Goal: Information Seeking & Learning: Learn about a topic

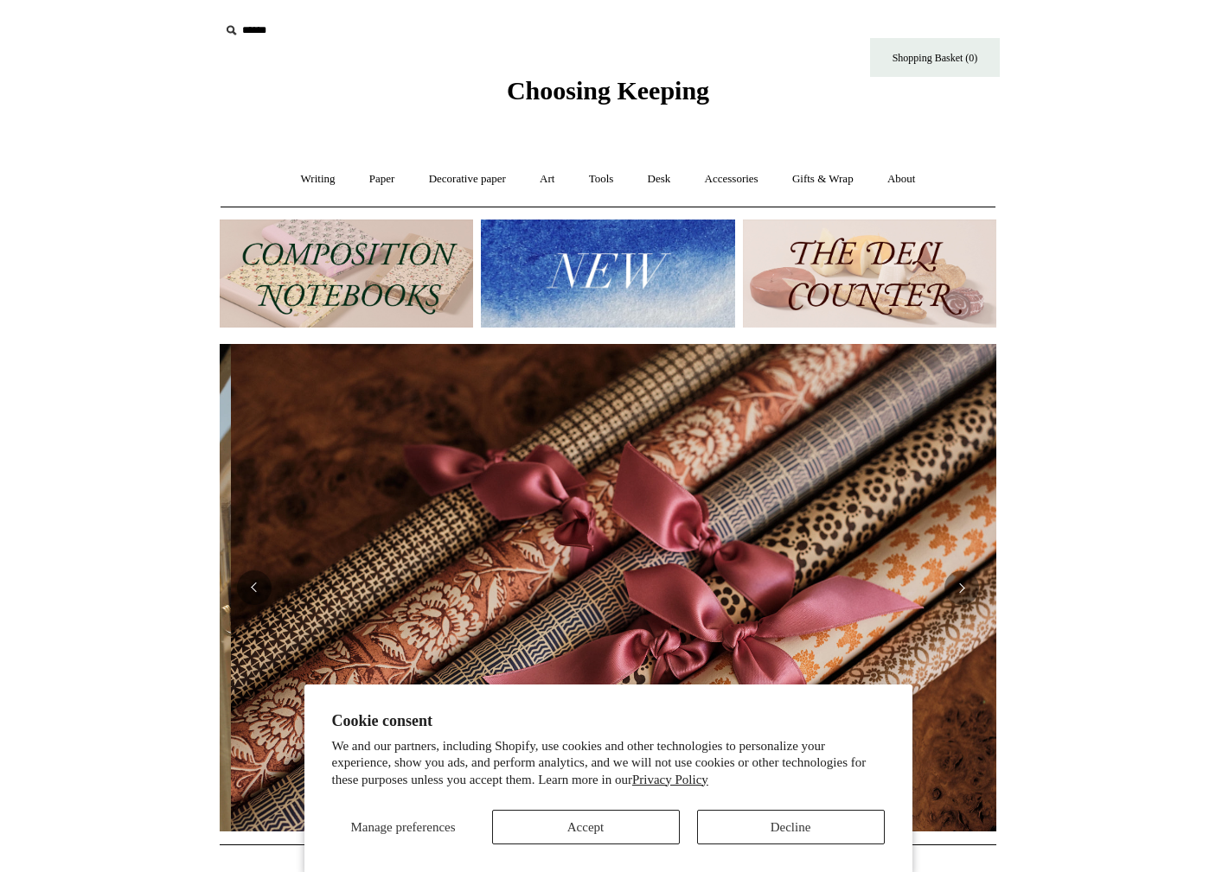
scroll to position [0, 1553]
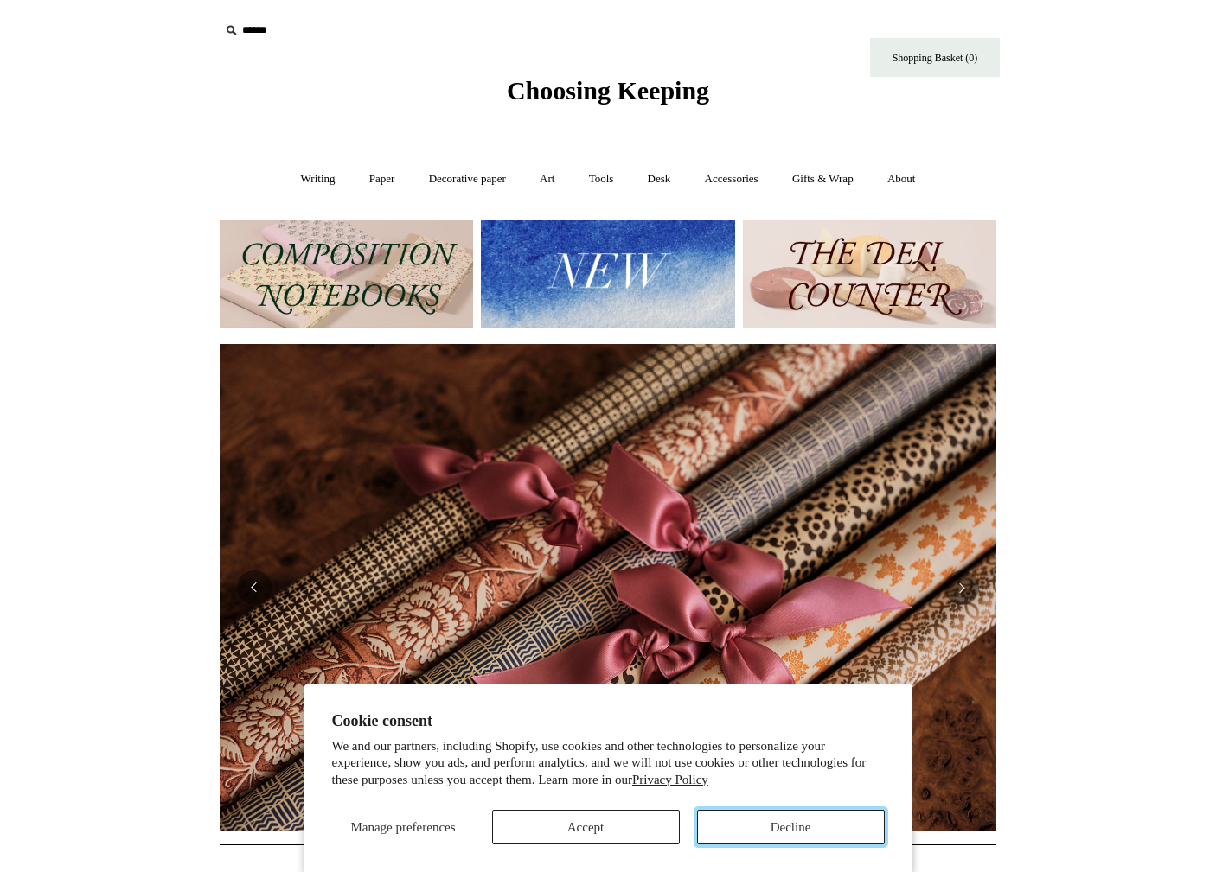
click at [797, 830] on button "Decline" at bounding box center [791, 827] width 188 height 35
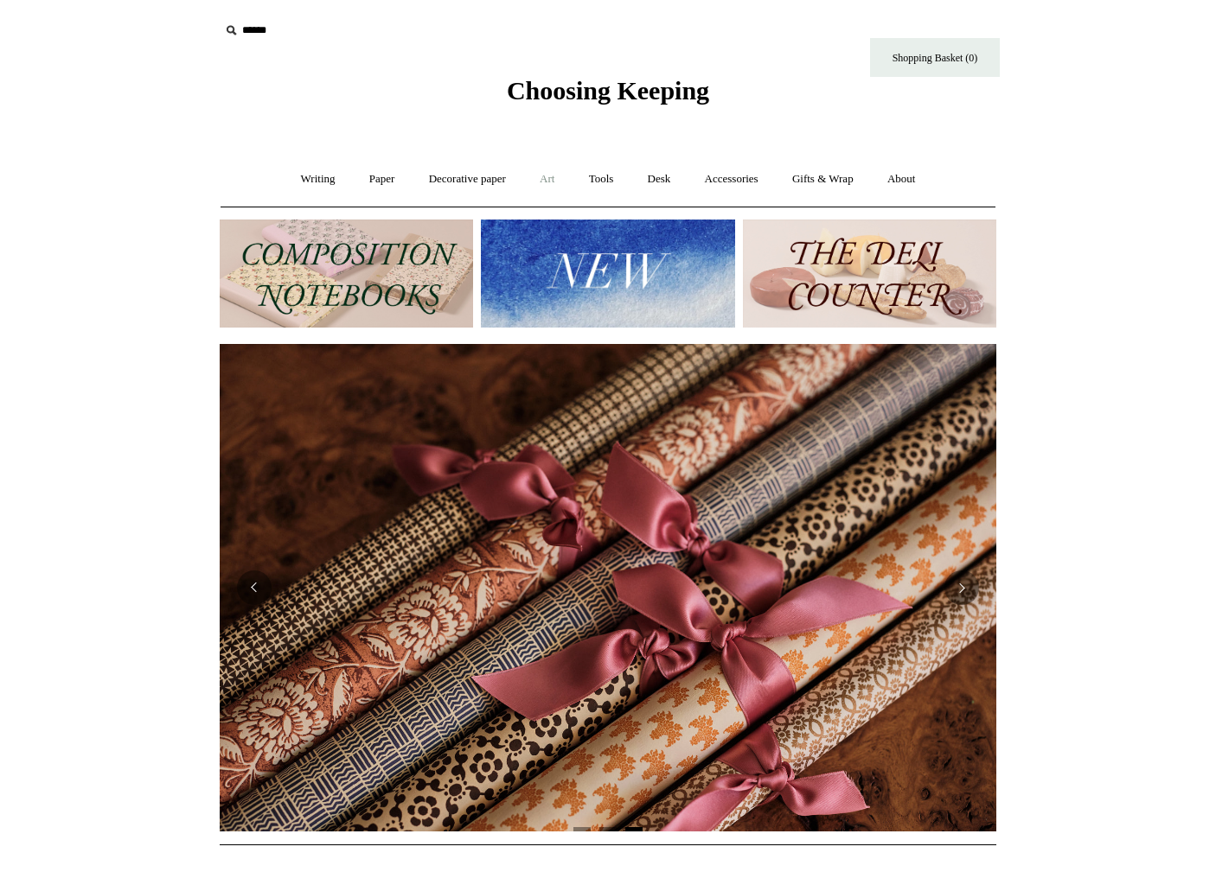
click at [547, 177] on link "Art +" at bounding box center [547, 179] width 46 height 46
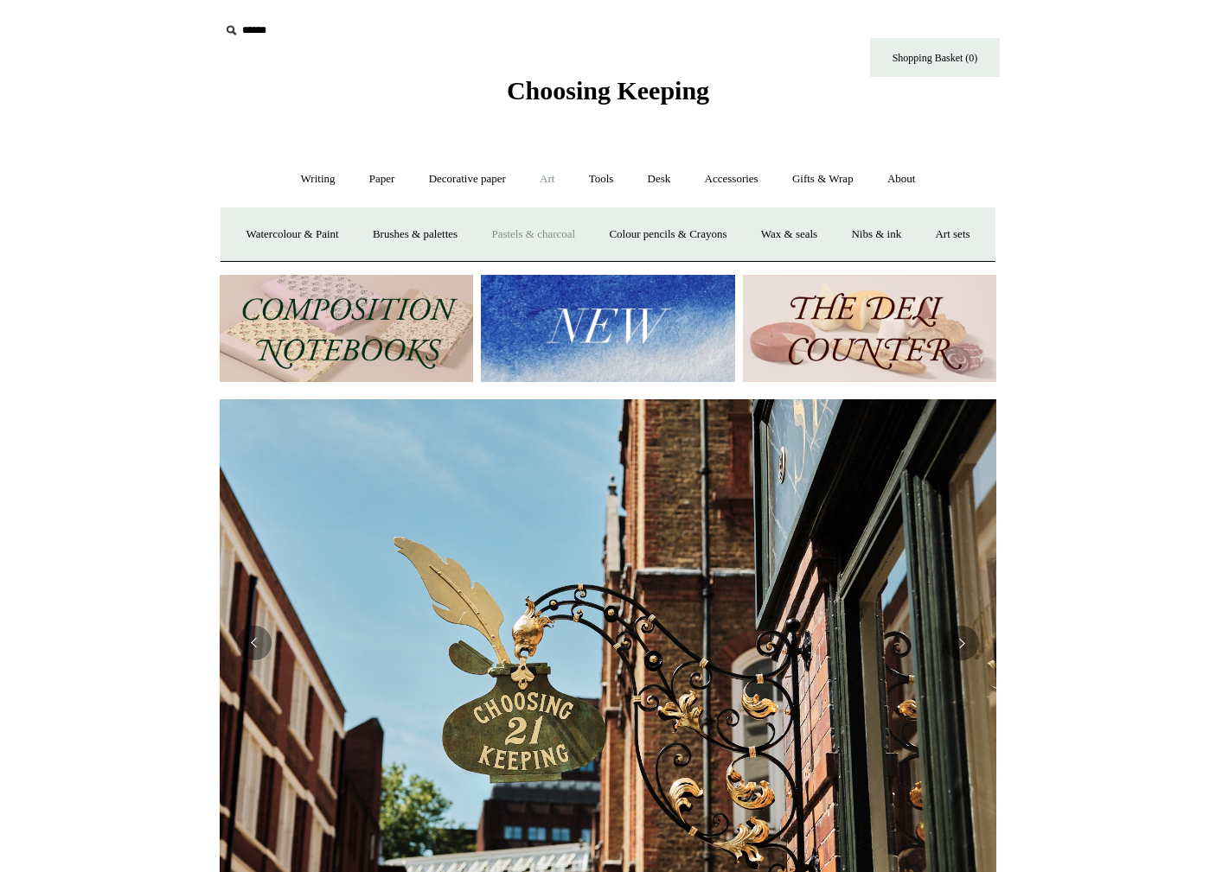
scroll to position [0, 776]
click at [543, 233] on link "Pastels & charcoal" at bounding box center [533, 235] width 115 height 46
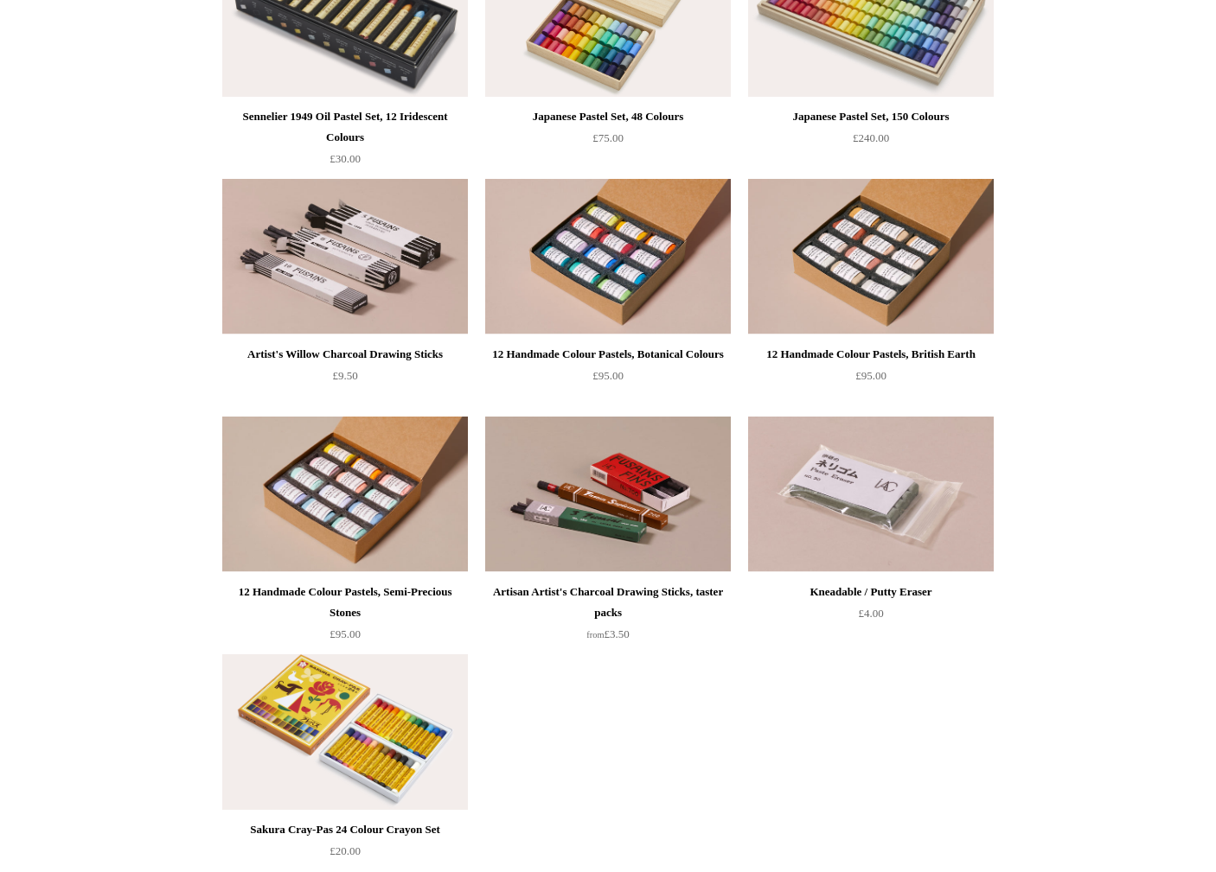
scroll to position [520, 0]
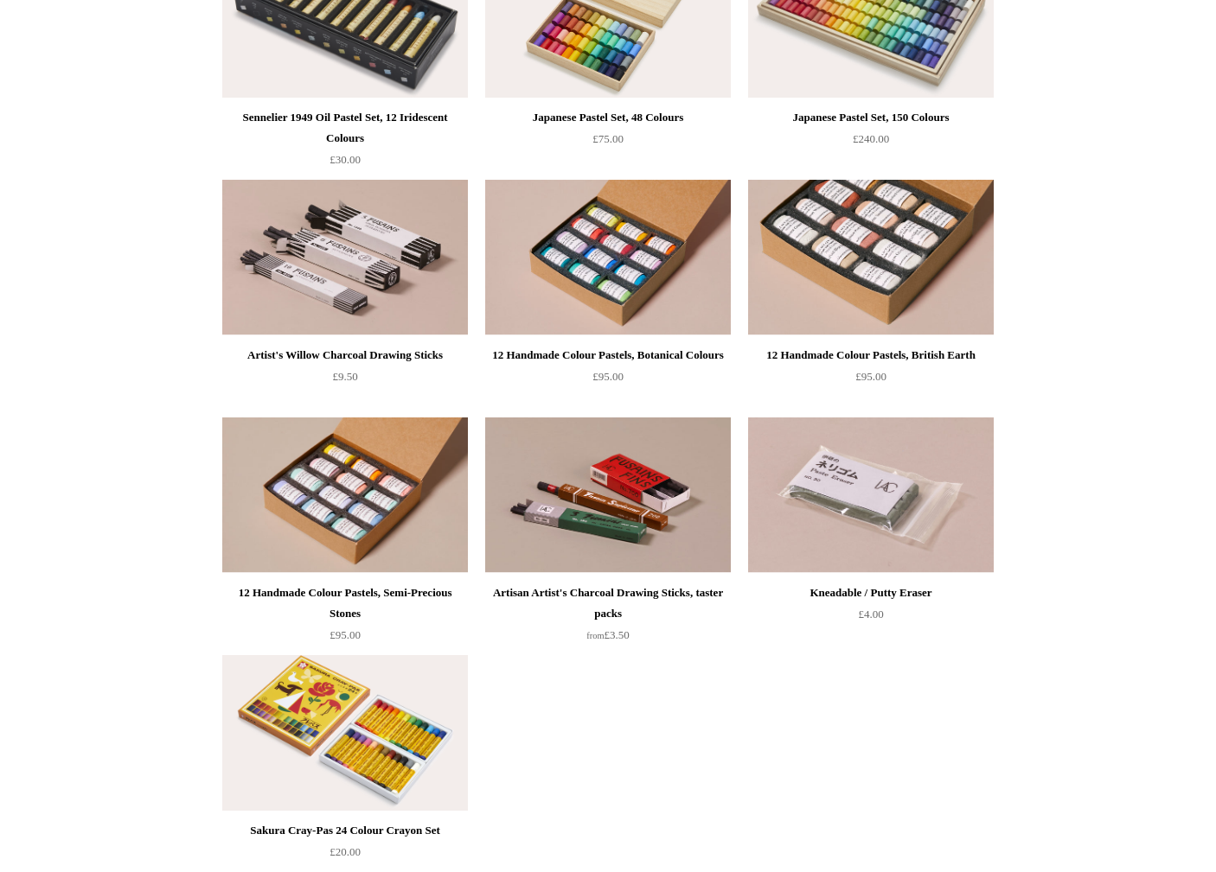
click at [866, 273] on img at bounding box center [871, 258] width 246 height 156
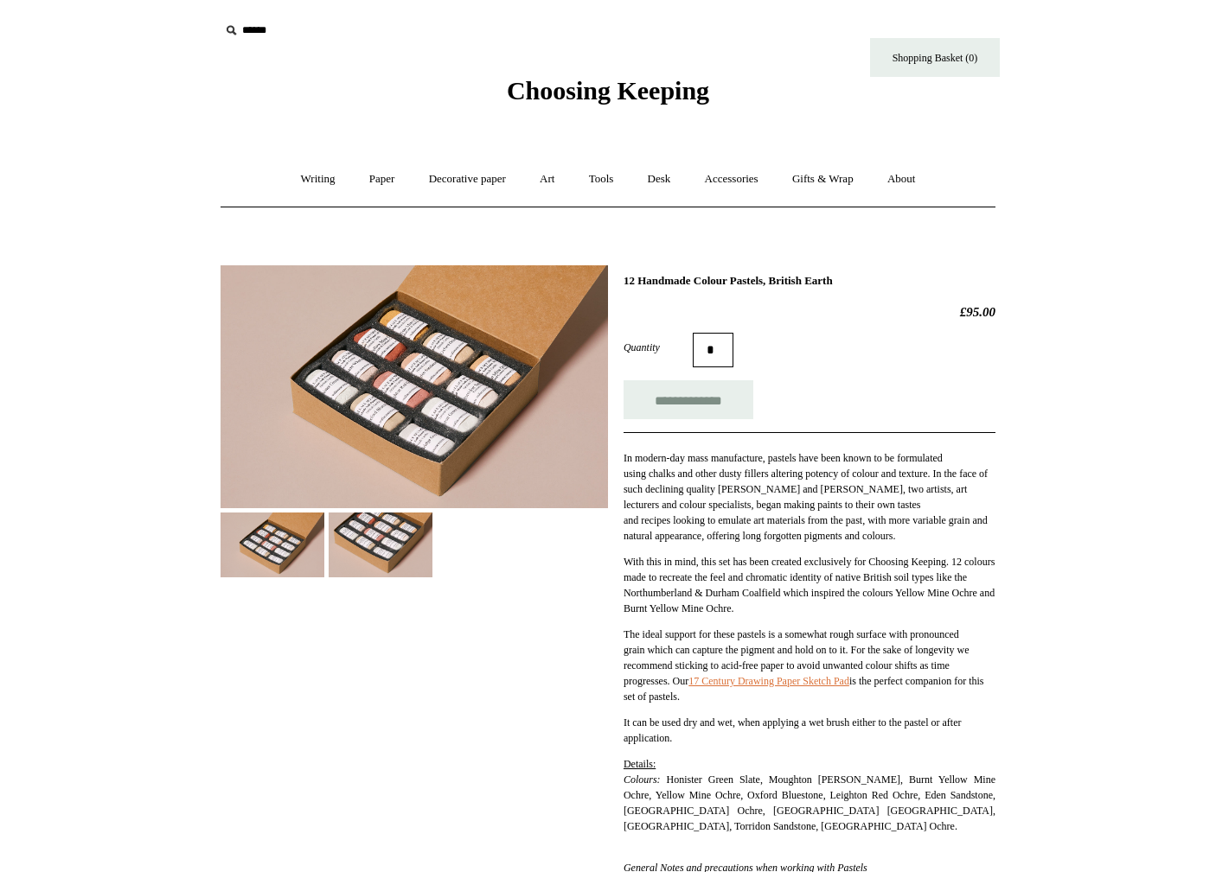
click at [389, 365] on img at bounding box center [413, 386] width 387 height 243
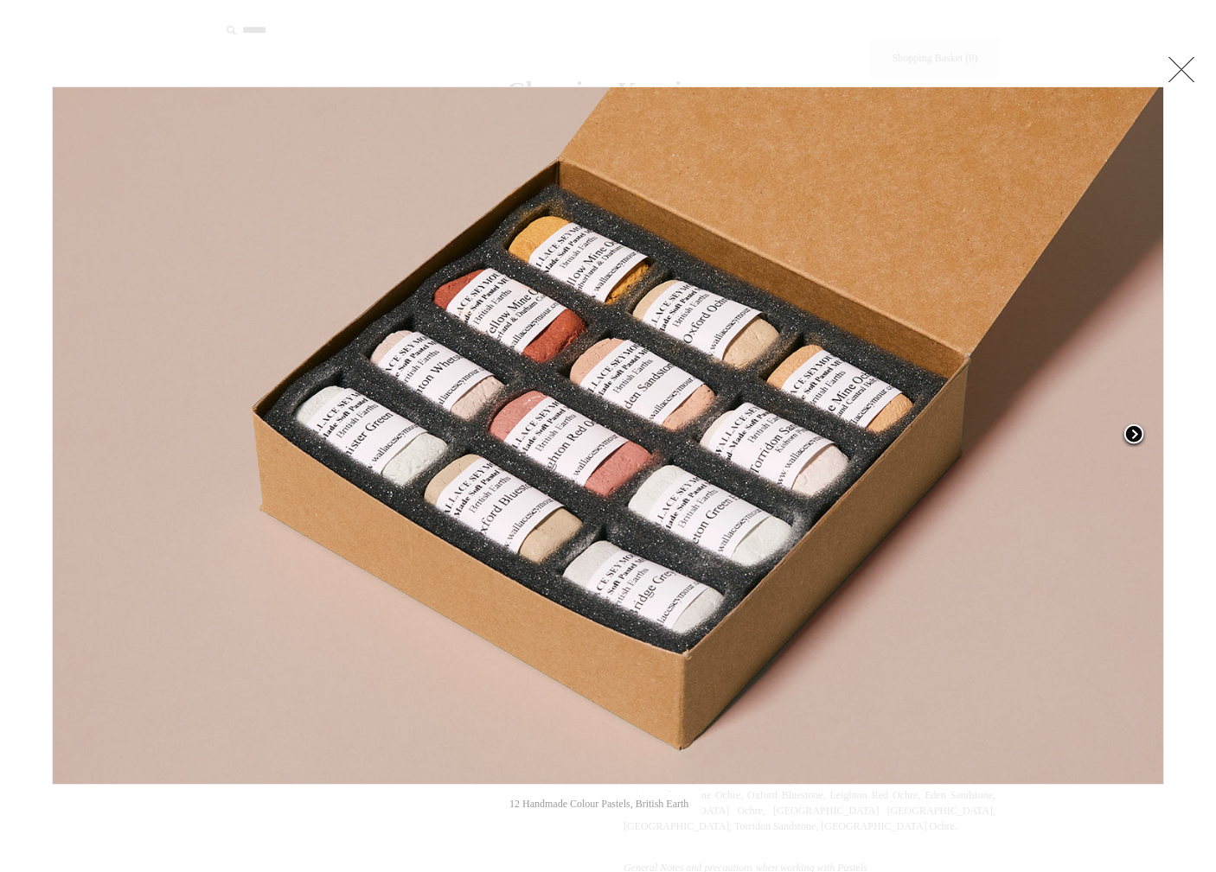
click at [1137, 439] on span at bounding box center [1133, 436] width 26 height 26
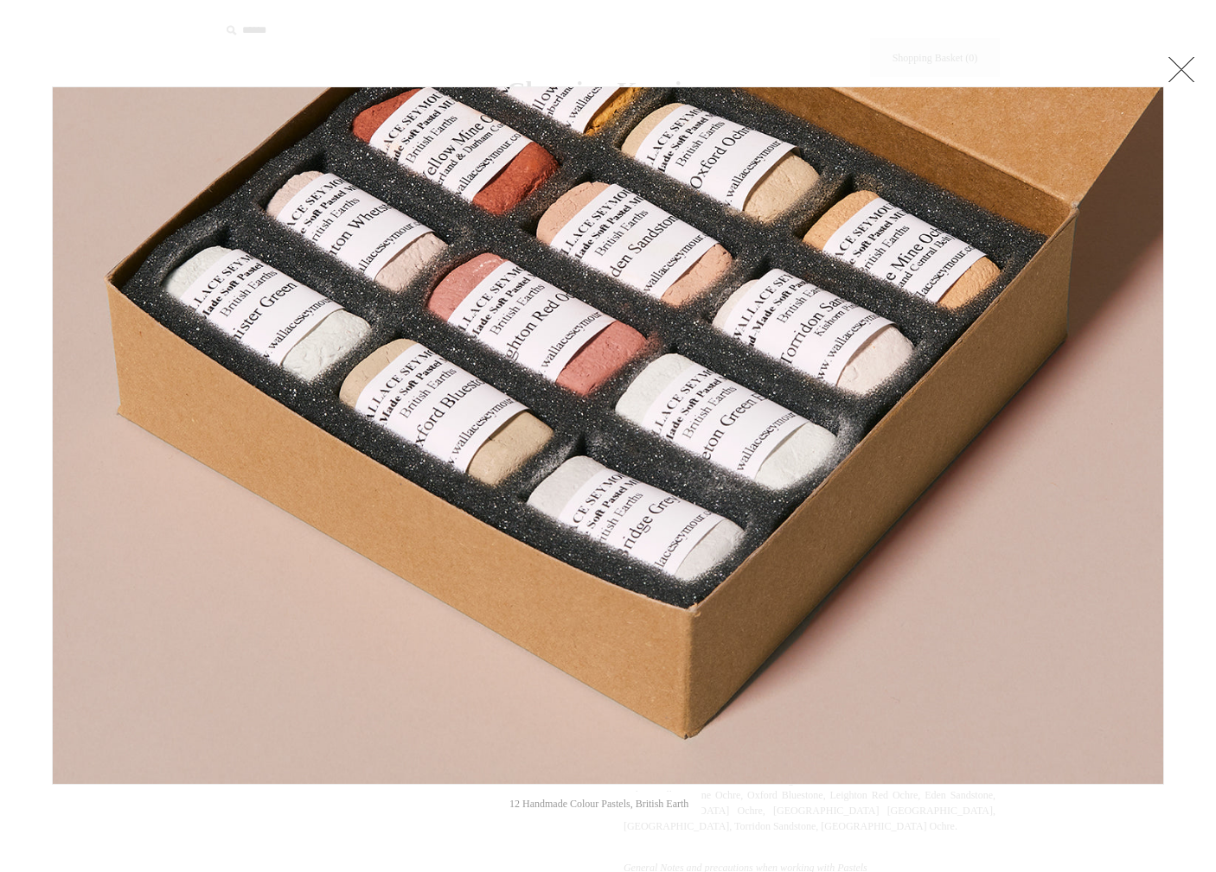
click at [1182, 67] on link at bounding box center [1181, 69] width 35 height 35
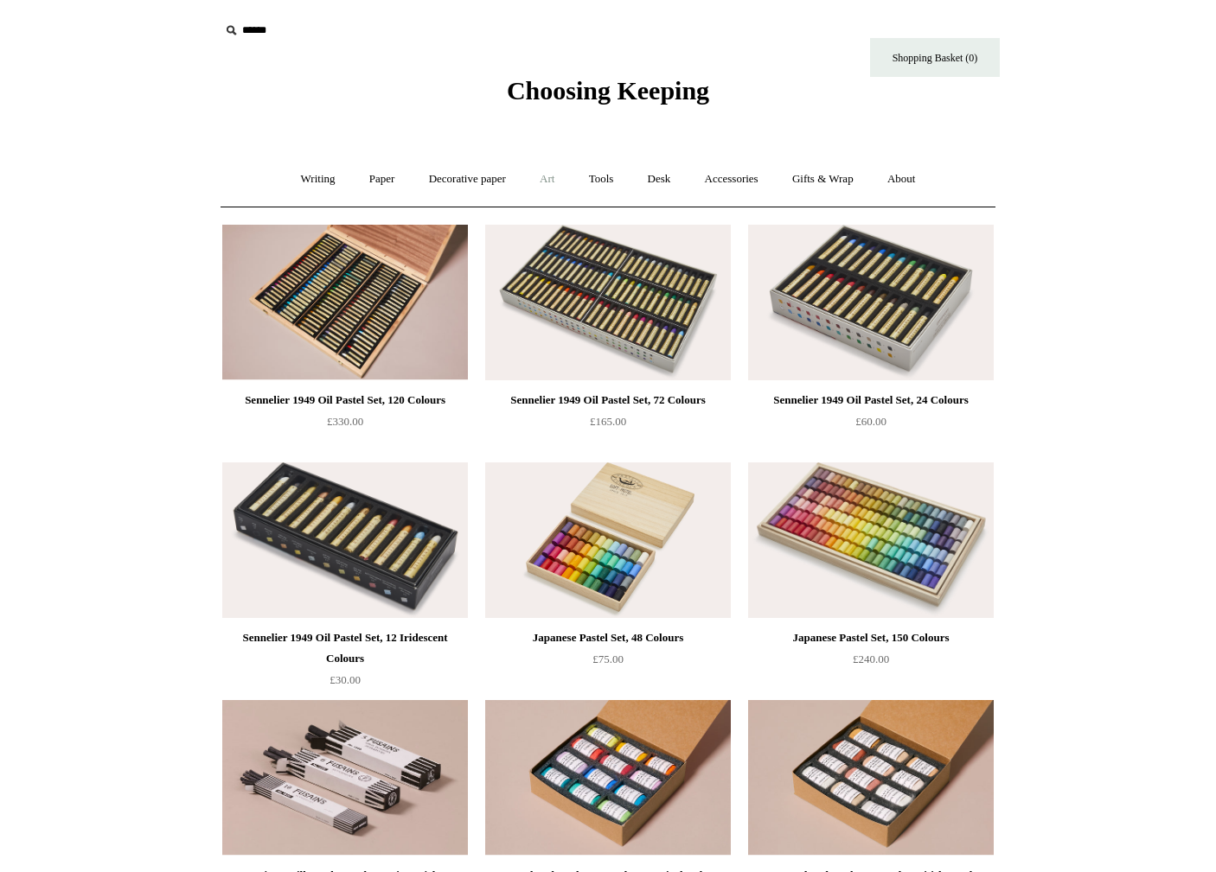
click at [548, 175] on link "Art +" at bounding box center [547, 179] width 46 height 46
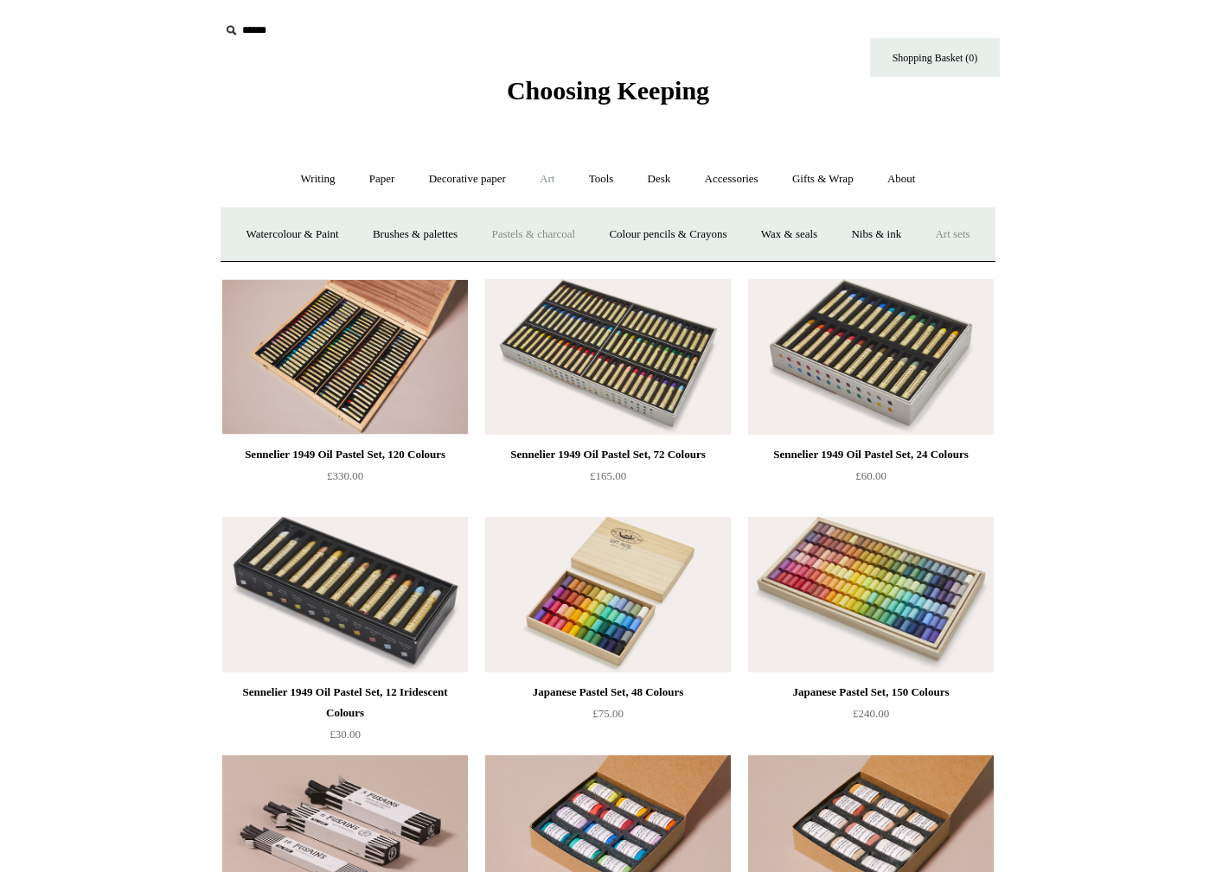
click at [919, 258] on link "Art sets" at bounding box center [952, 235] width 66 height 46
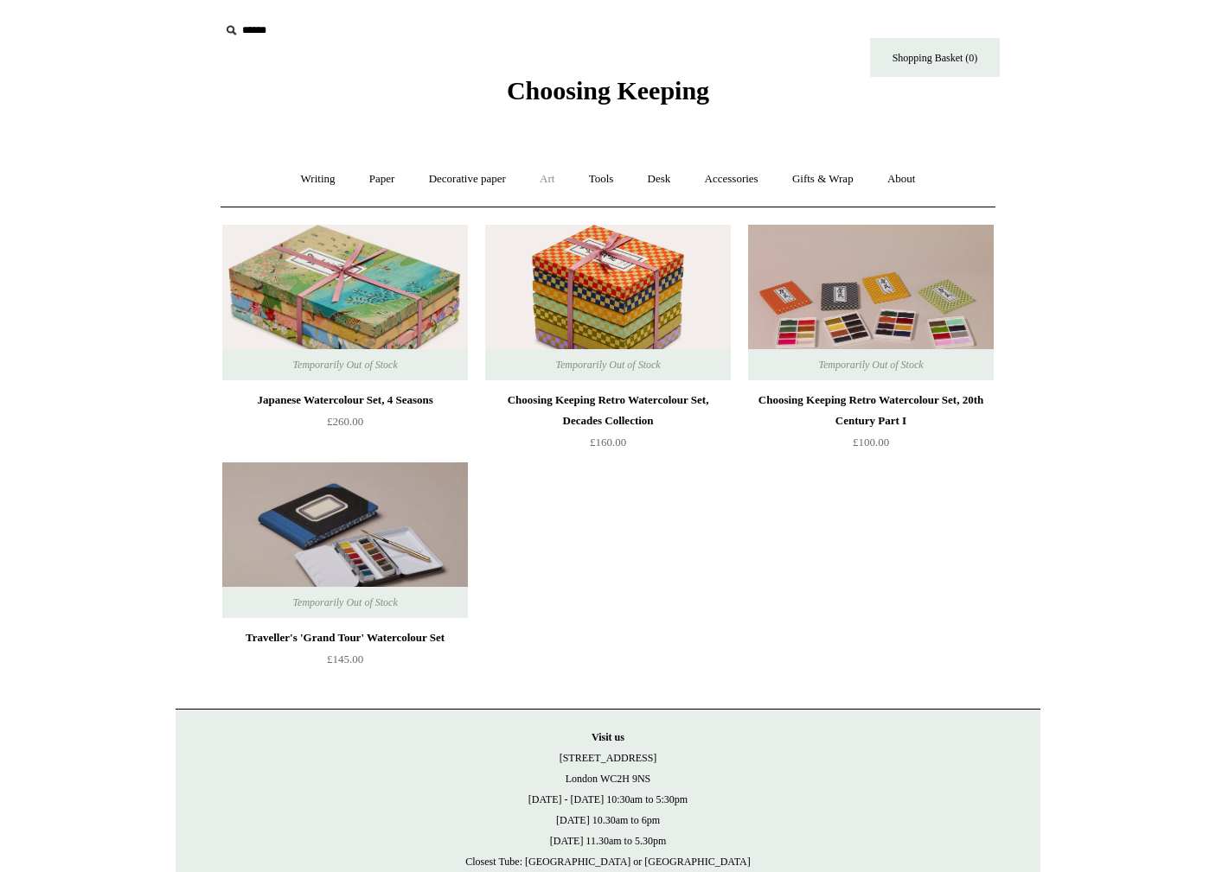
click at [545, 179] on link "Art +" at bounding box center [547, 179] width 46 height 46
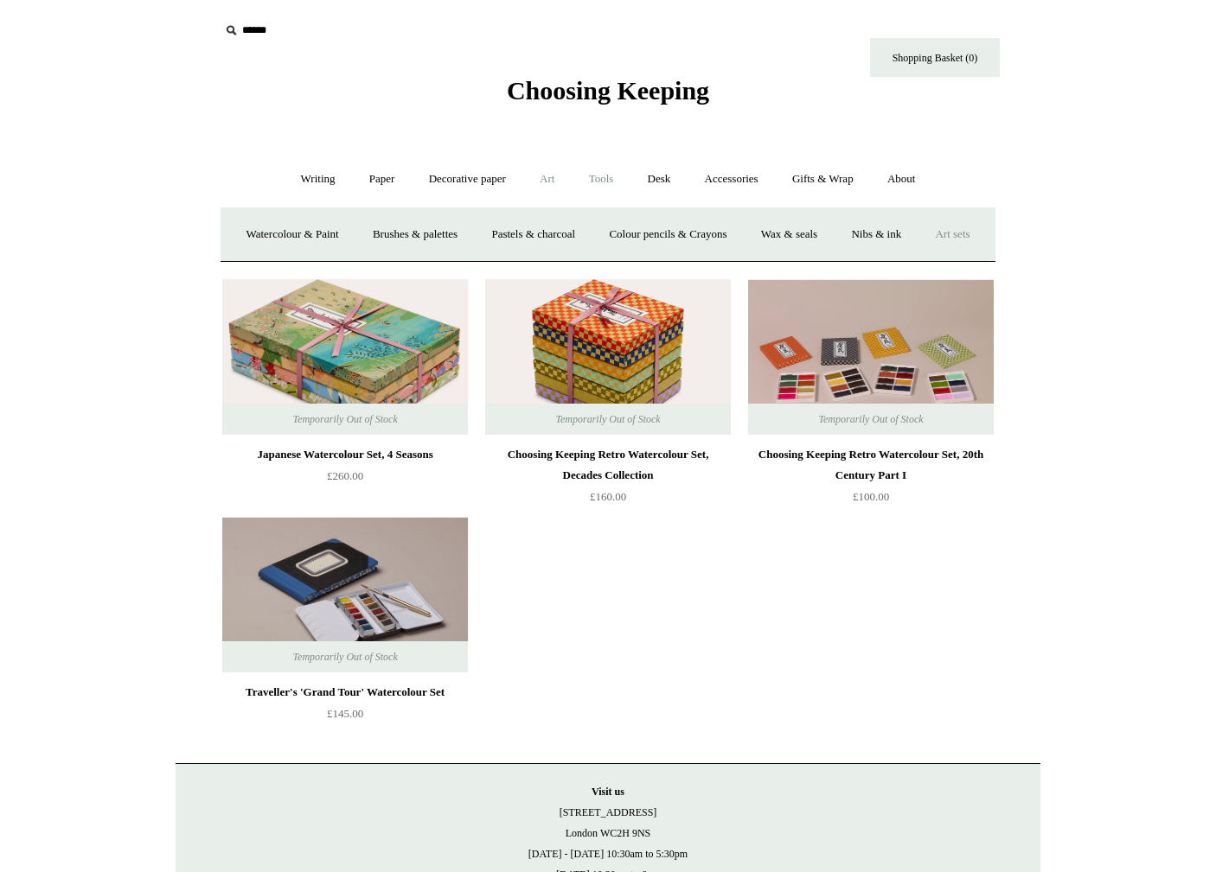
click at [602, 177] on link "Tools +" at bounding box center [601, 179] width 56 height 46
click at [667, 176] on link "Desk +" at bounding box center [659, 179] width 54 height 46
click at [495, 231] on link "Boxes & archiving" at bounding box center [498, 235] width 116 height 46
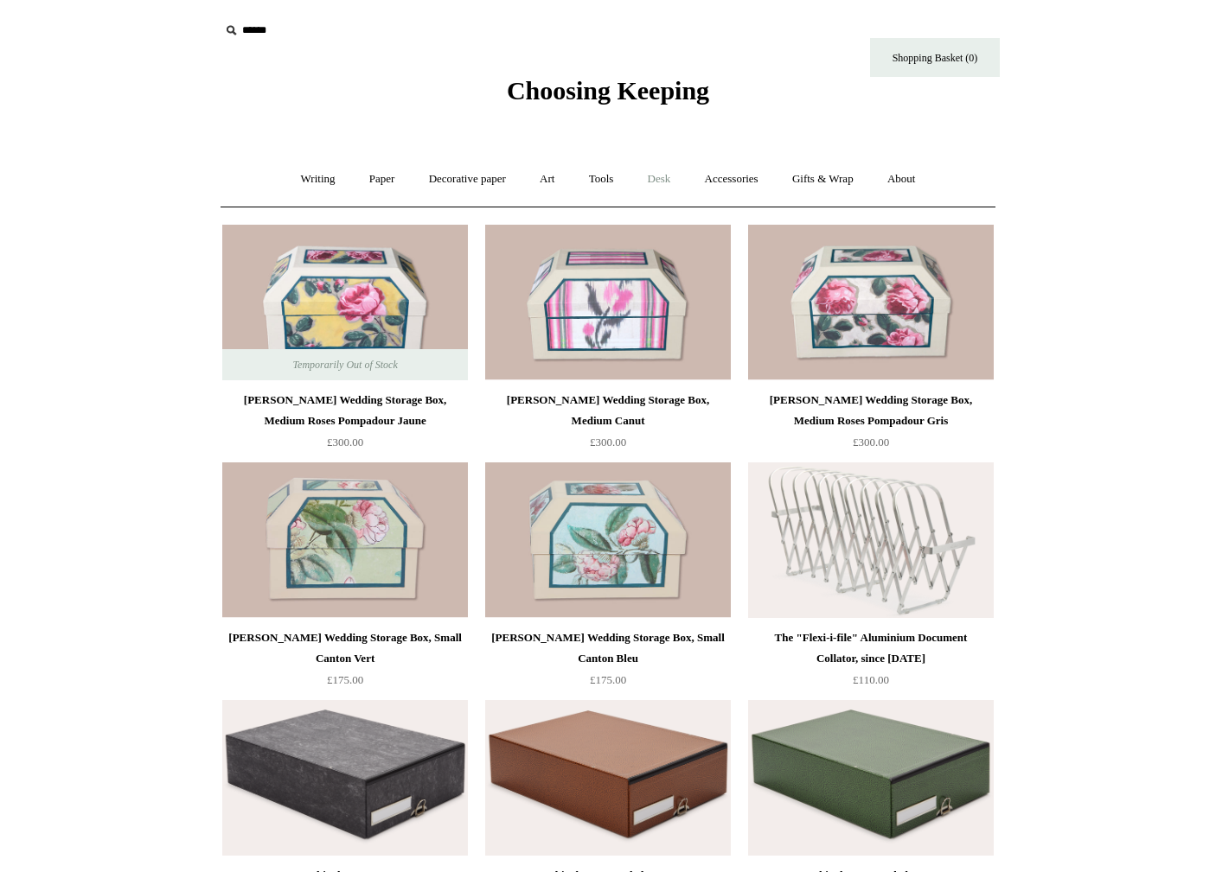
click at [665, 178] on link "Desk +" at bounding box center [659, 179] width 54 height 46
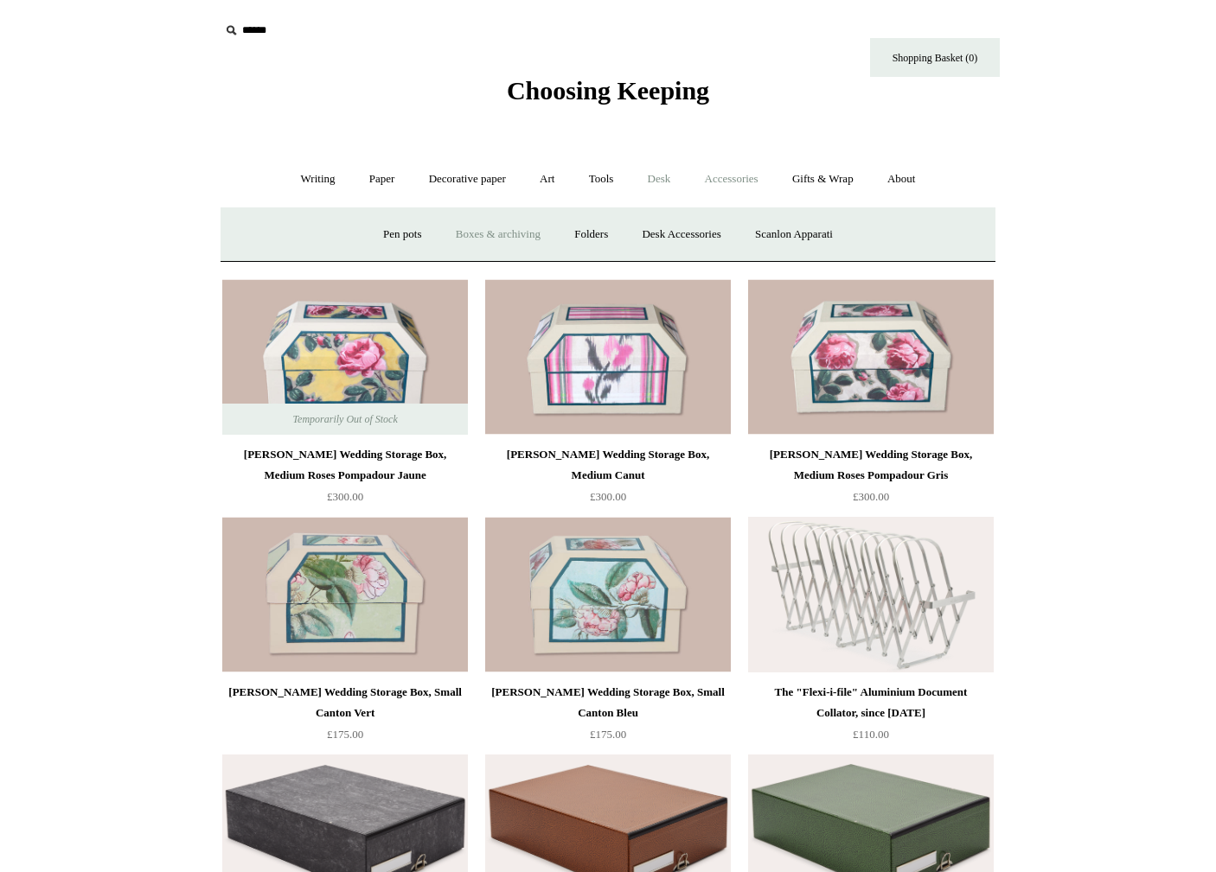
click at [725, 181] on link "Accessories +" at bounding box center [731, 179] width 85 height 46
click at [458, 176] on link "Decorative paper +" at bounding box center [467, 179] width 108 height 46
click at [369, 182] on link "Paper +" at bounding box center [382, 179] width 57 height 46
click at [304, 180] on link "Writing +" at bounding box center [318, 179] width 66 height 46
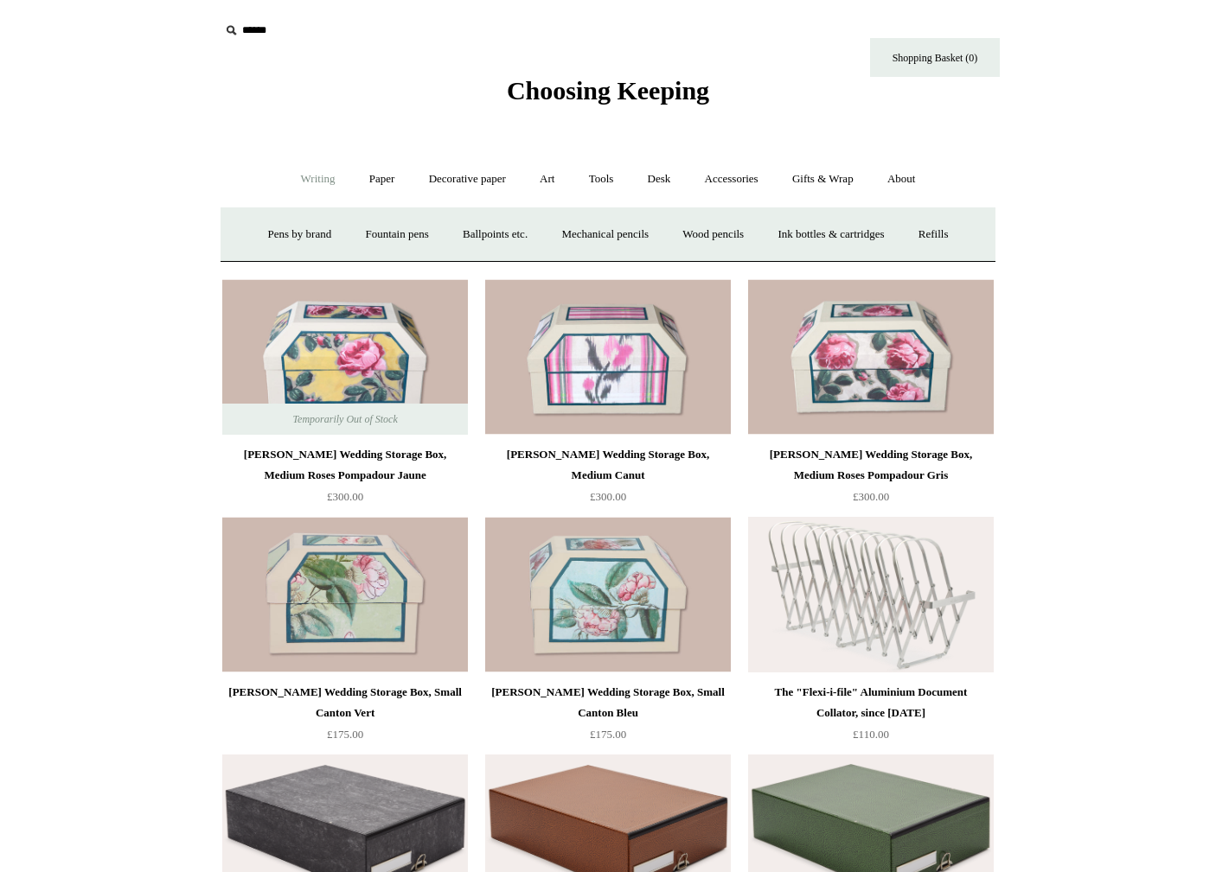
click at [261, 37] on input "text" at bounding box center [326, 31] width 213 height 32
type input "**********"
click at [408, 15] on input "*" at bounding box center [416, 30] width 17 height 30
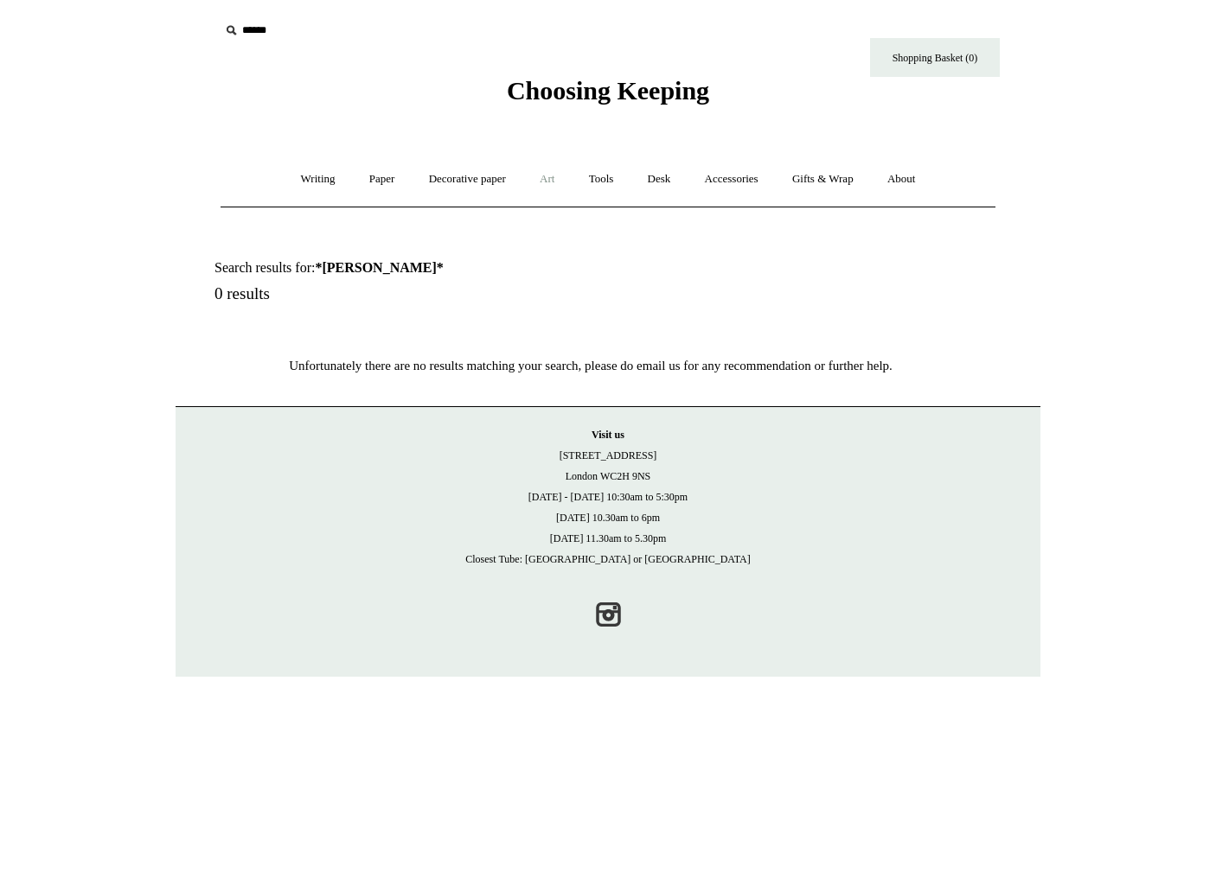
click at [552, 179] on link "Art +" at bounding box center [547, 179] width 46 height 46
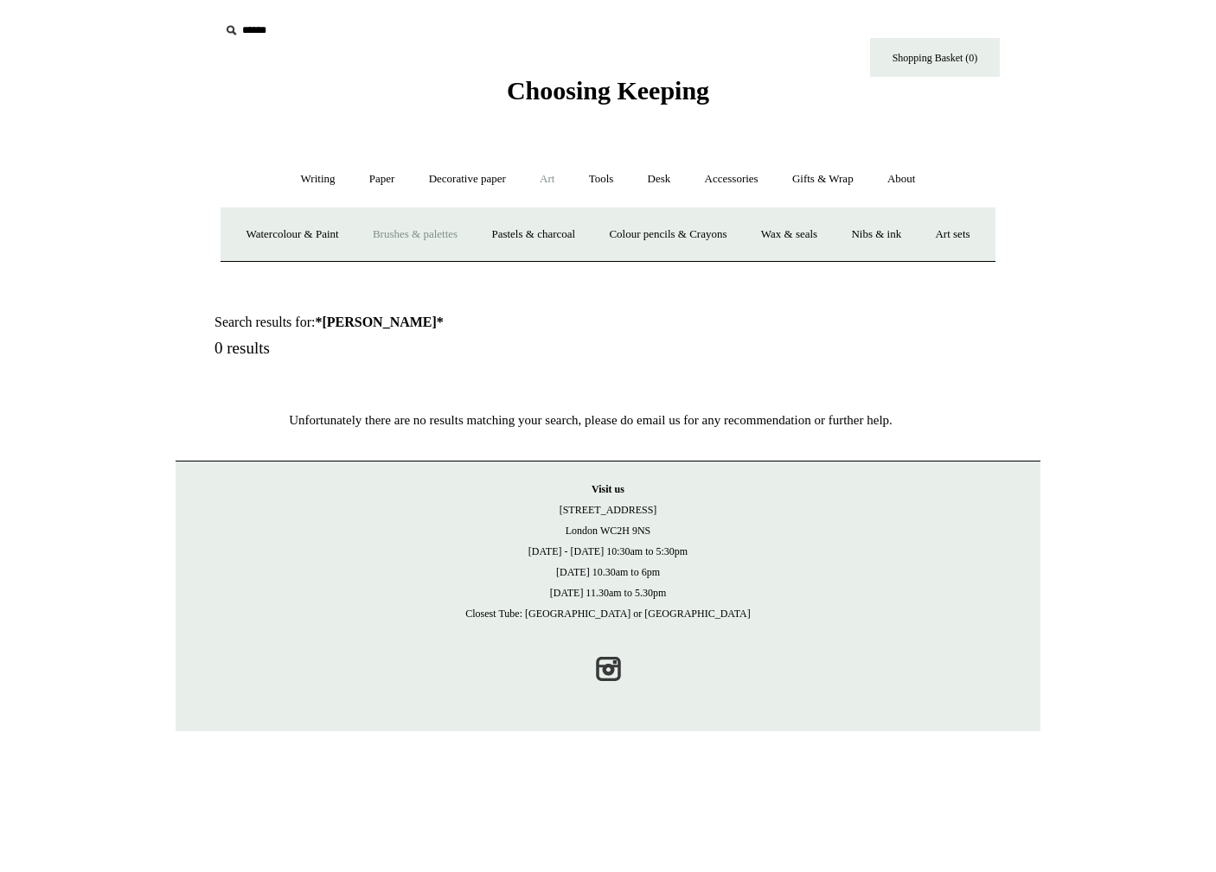
click at [444, 230] on link "Brushes & palettes" at bounding box center [415, 235] width 116 height 46
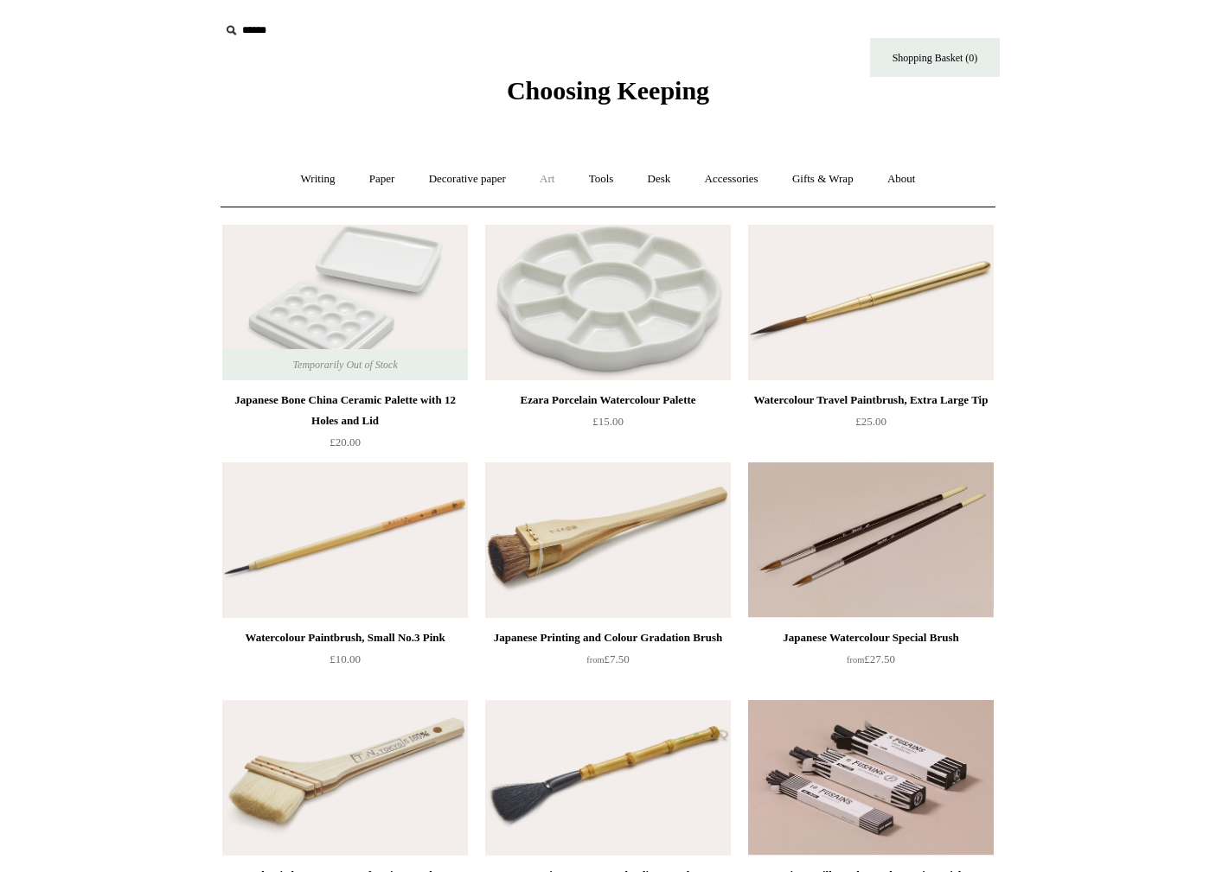
click at [554, 182] on link "Art +" at bounding box center [547, 179] width 46 height 46
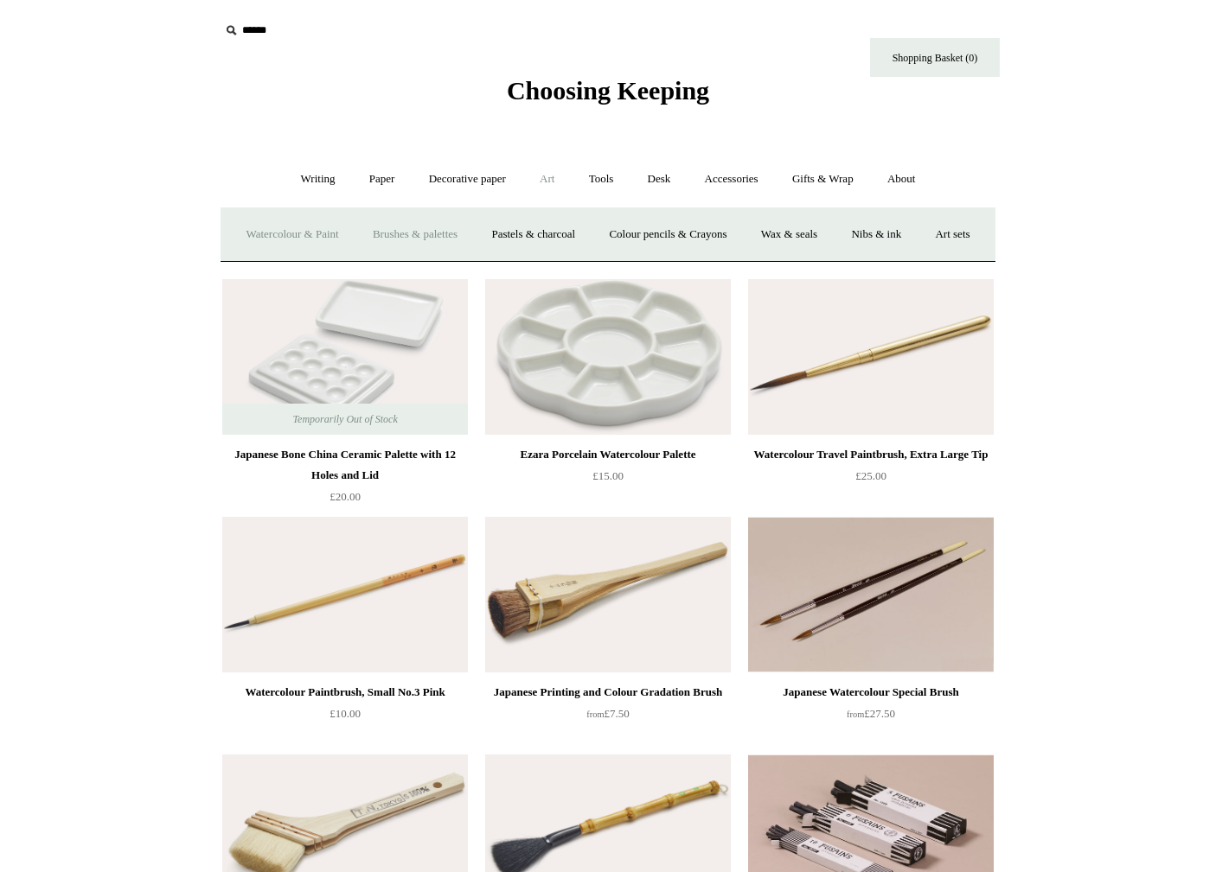
click at [310, 234] on link "Watercolour & Paint" at bounding box center [292, 235] width 124 height 46
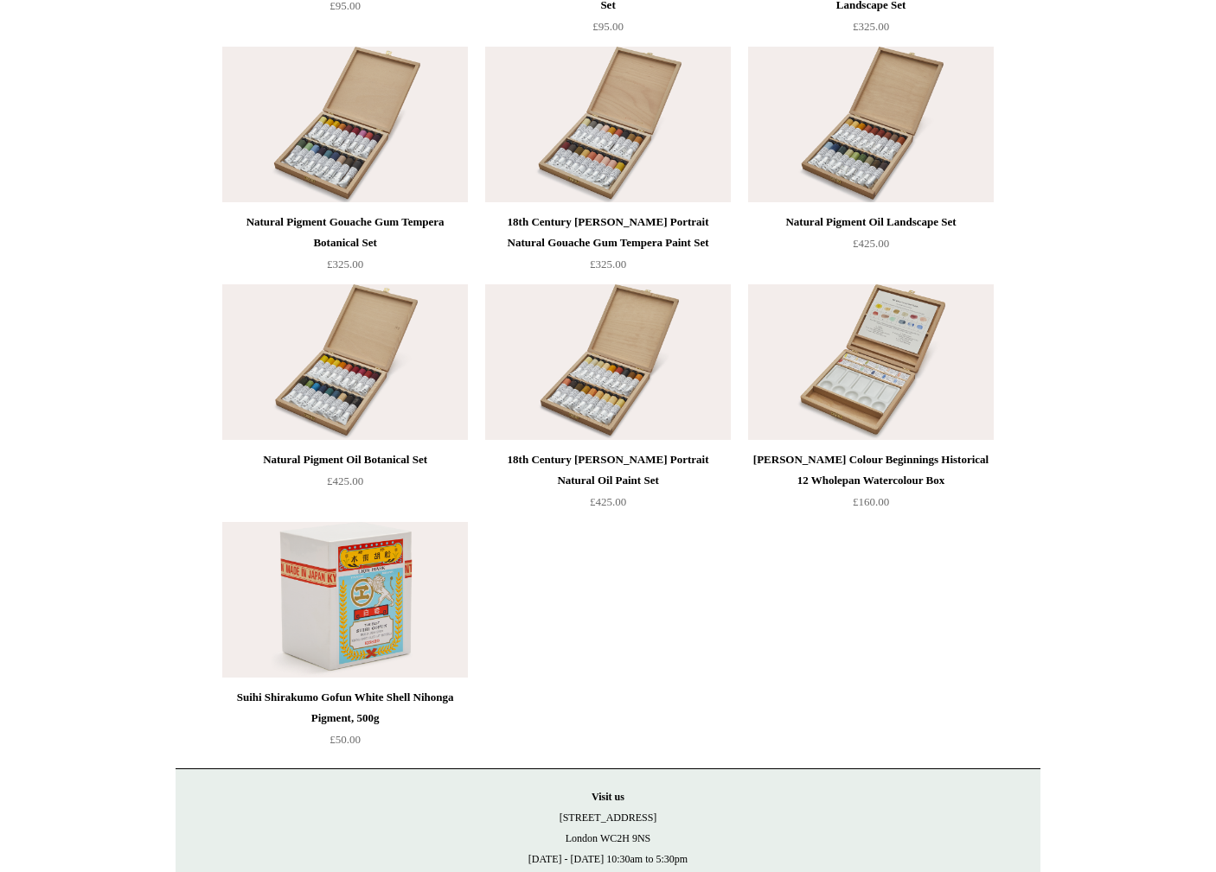
scroll to position [3590, 0]
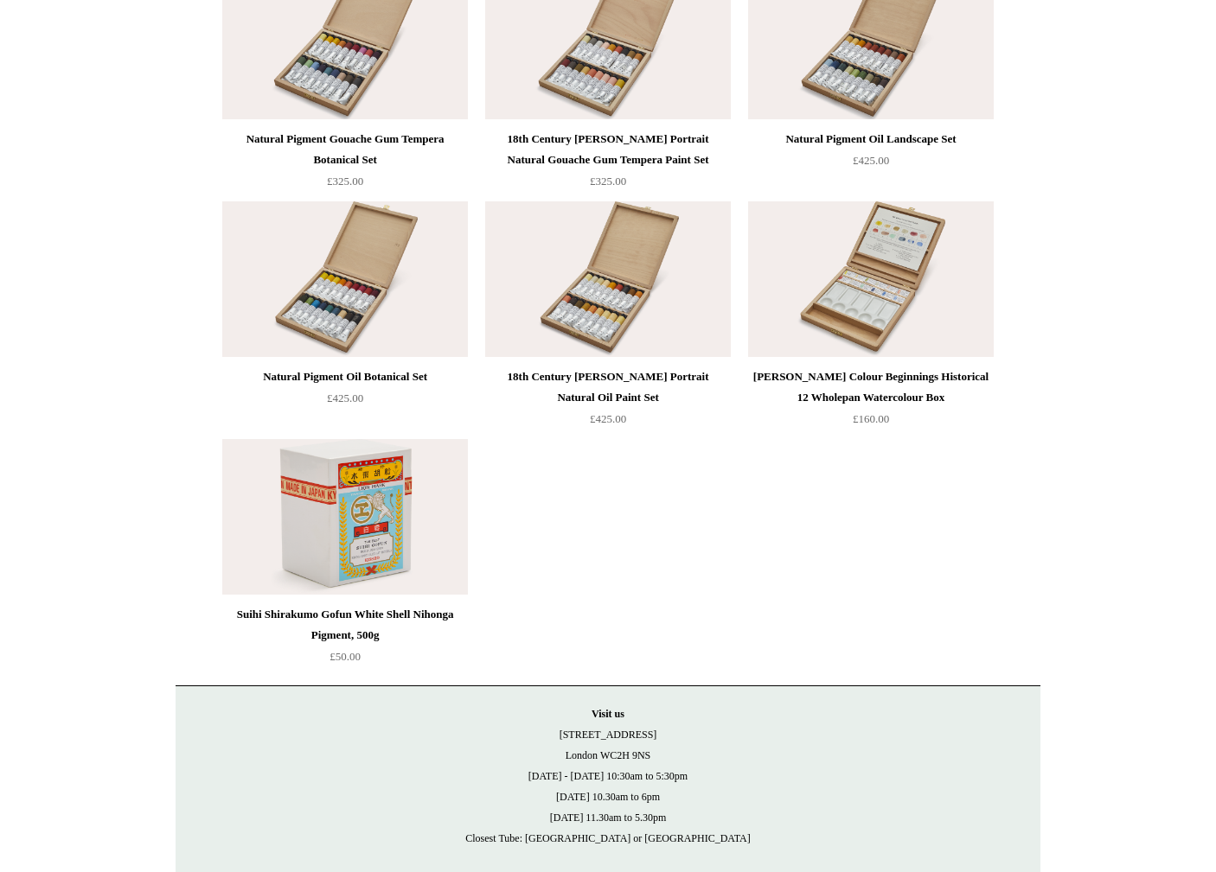
click at [608, 376] on div "18th Century George Romney Portrait Natural Oil Paint Set" at bounding box center [607, 387] width 237 height 41
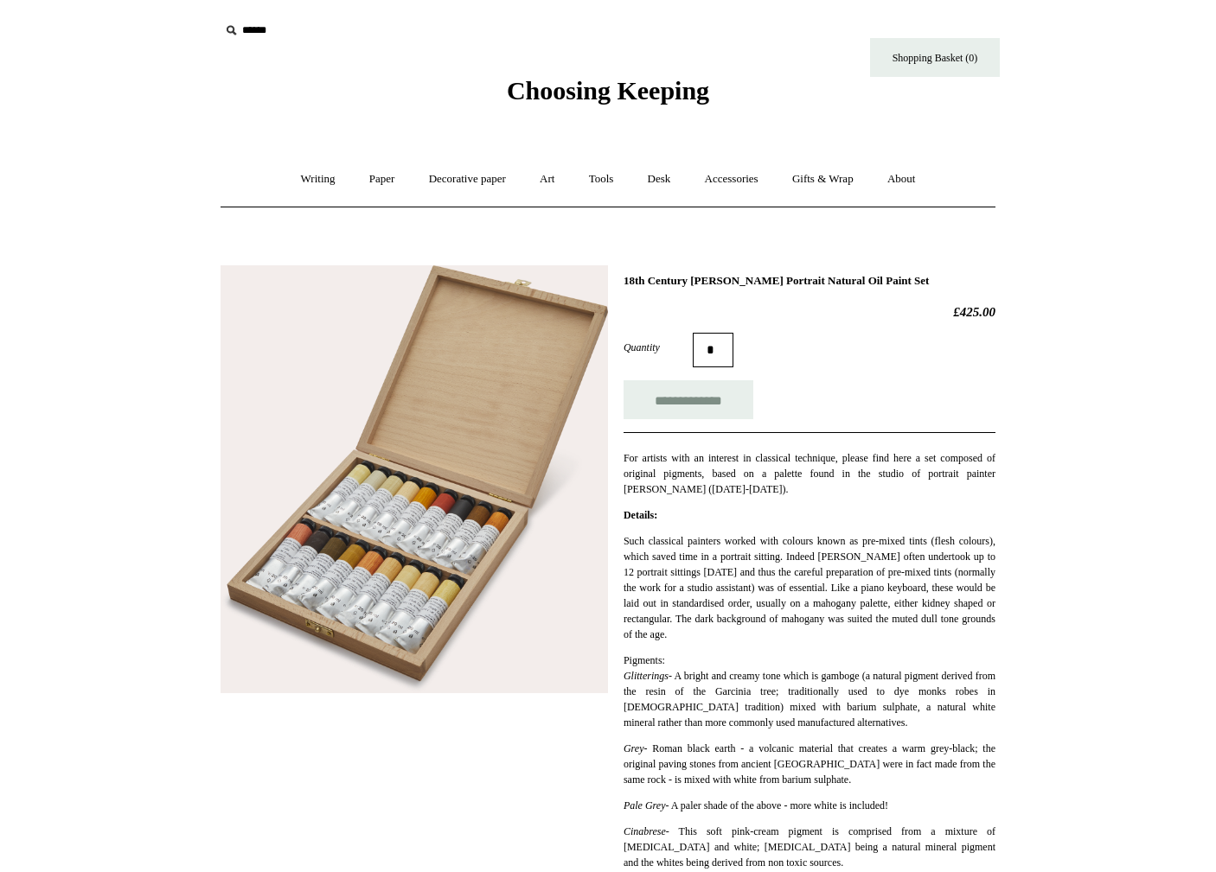
click at [403, 536] on img at bounding box center [413, 479] width 387 height 428
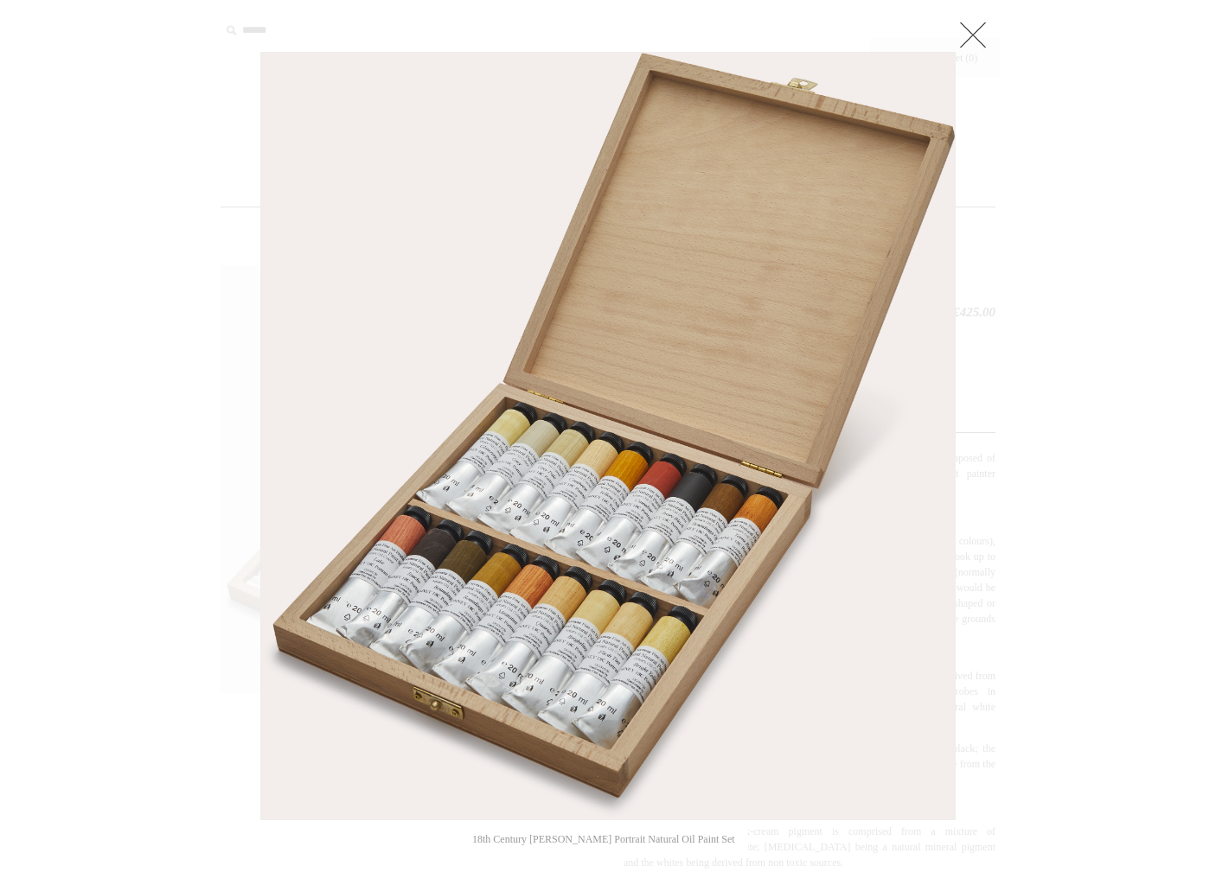
drag, startPoint x: 982, startPoint y: 32, endPoint x: 978, endPoint y: 51, distance: 19.5
click at [982, 32] on link at bounding box center [972, 34] width 35 height 35
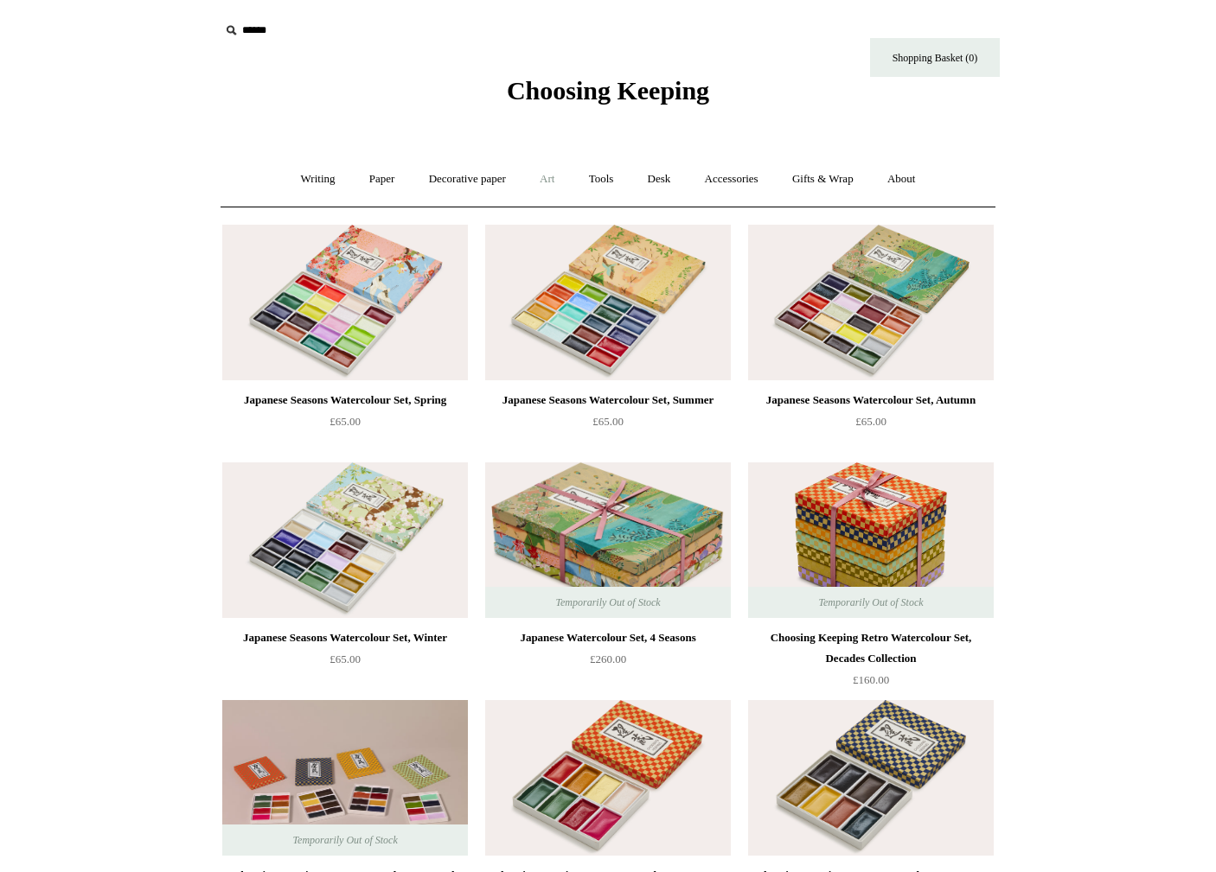
click at [546, 178] on link "Art +" at bounding box center [547, 179] width 46 height 46
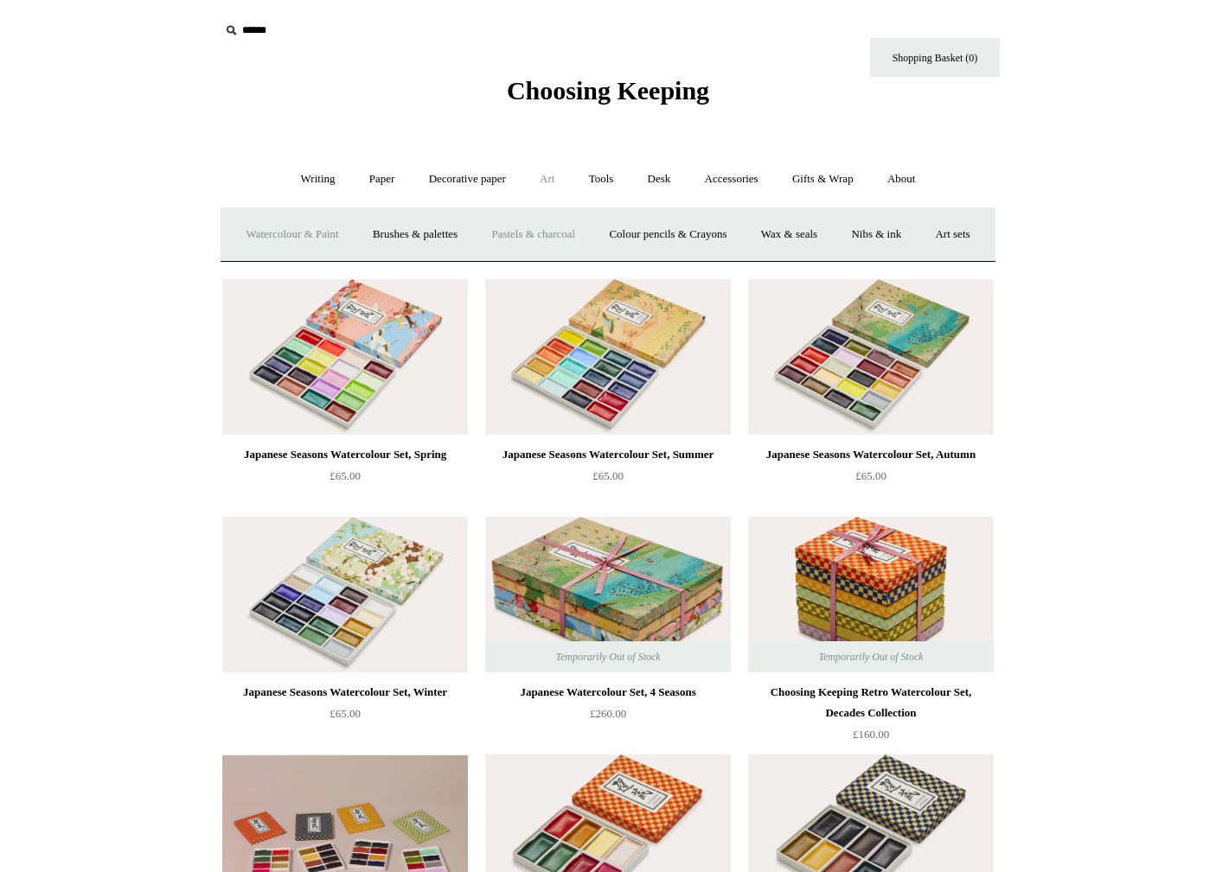
click at [591, 238] on link "Pastels & charcoal" at bounding box center [533, 235] width 115 height 46
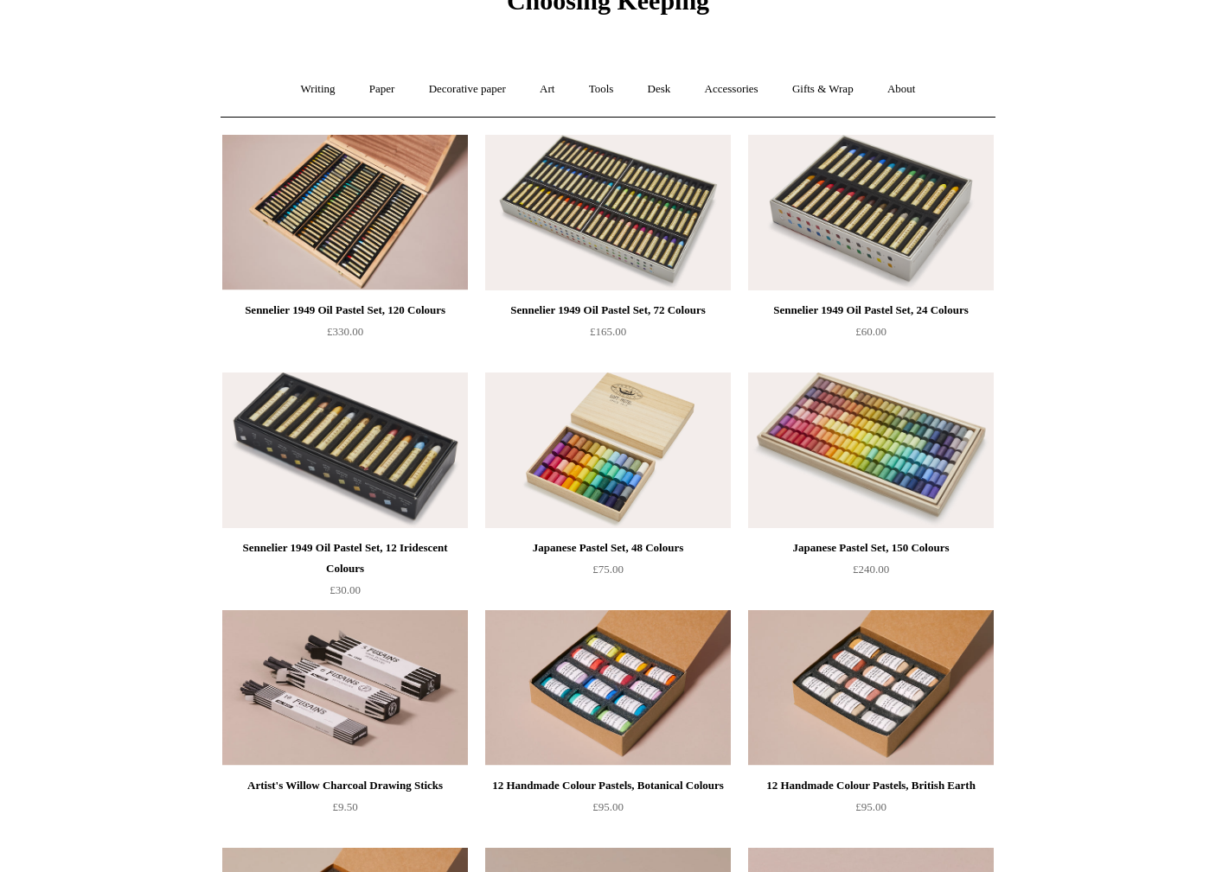
scroll to position [117, 0]
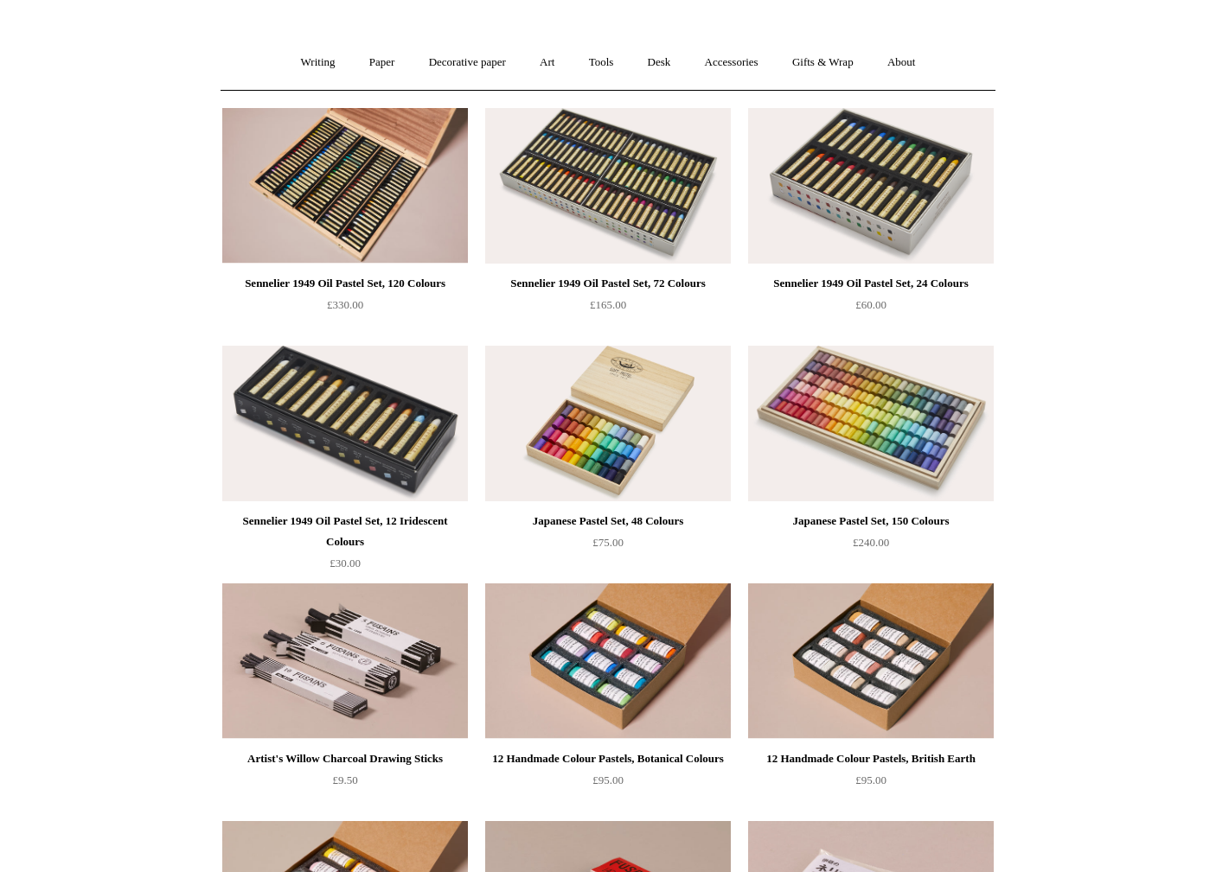
click at [629, 453] on img at bounding box center [608, 424] width 246 height 156
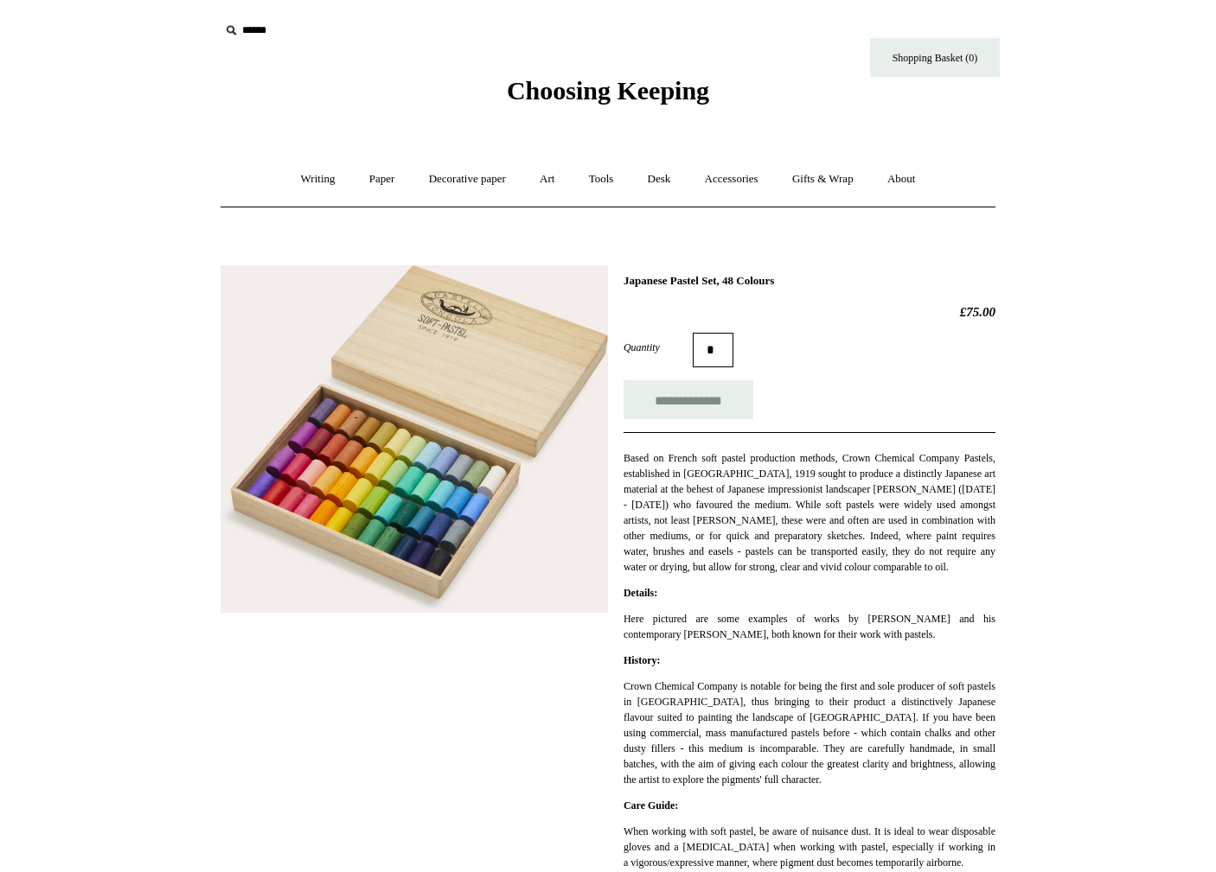
click at [377, 467] on img at bounding box center [413, 439] width 387 height 348
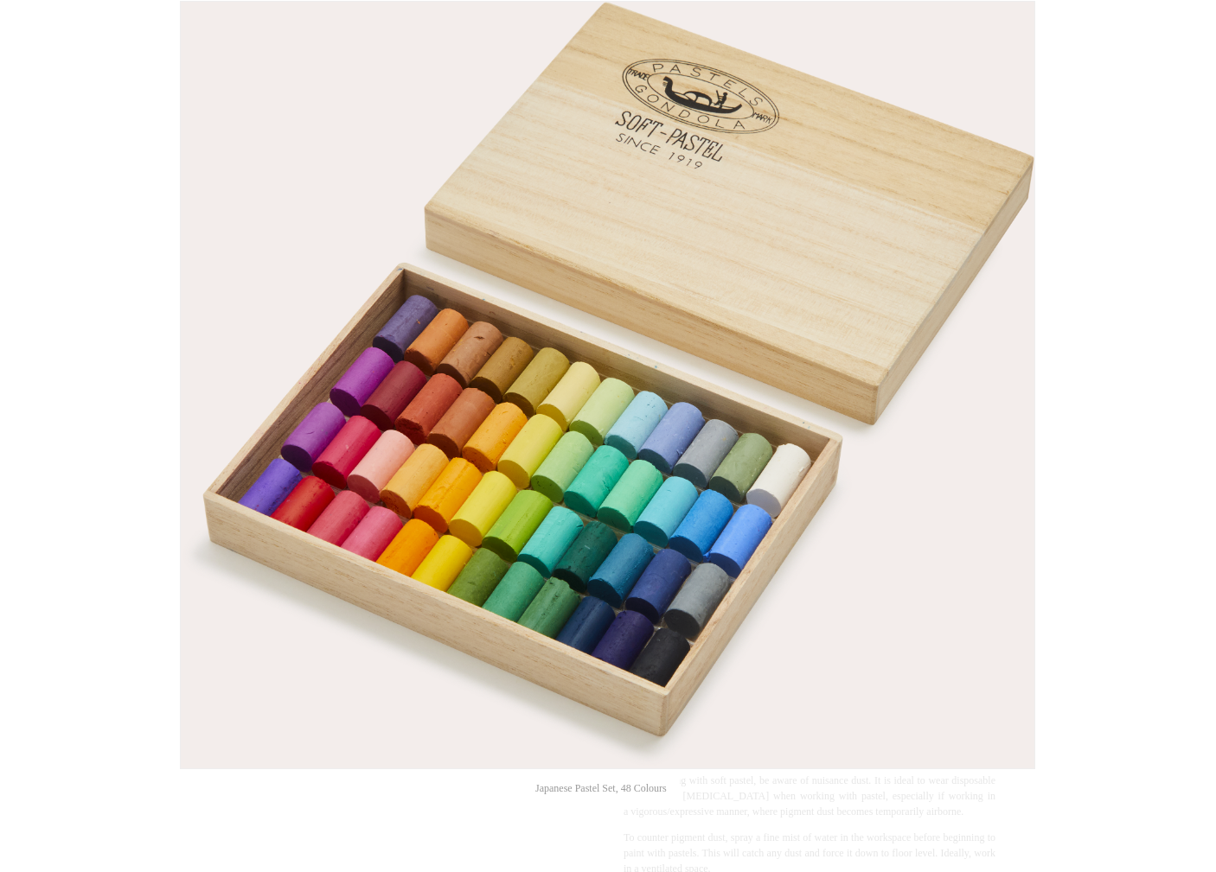
scroll to position [67, 0]
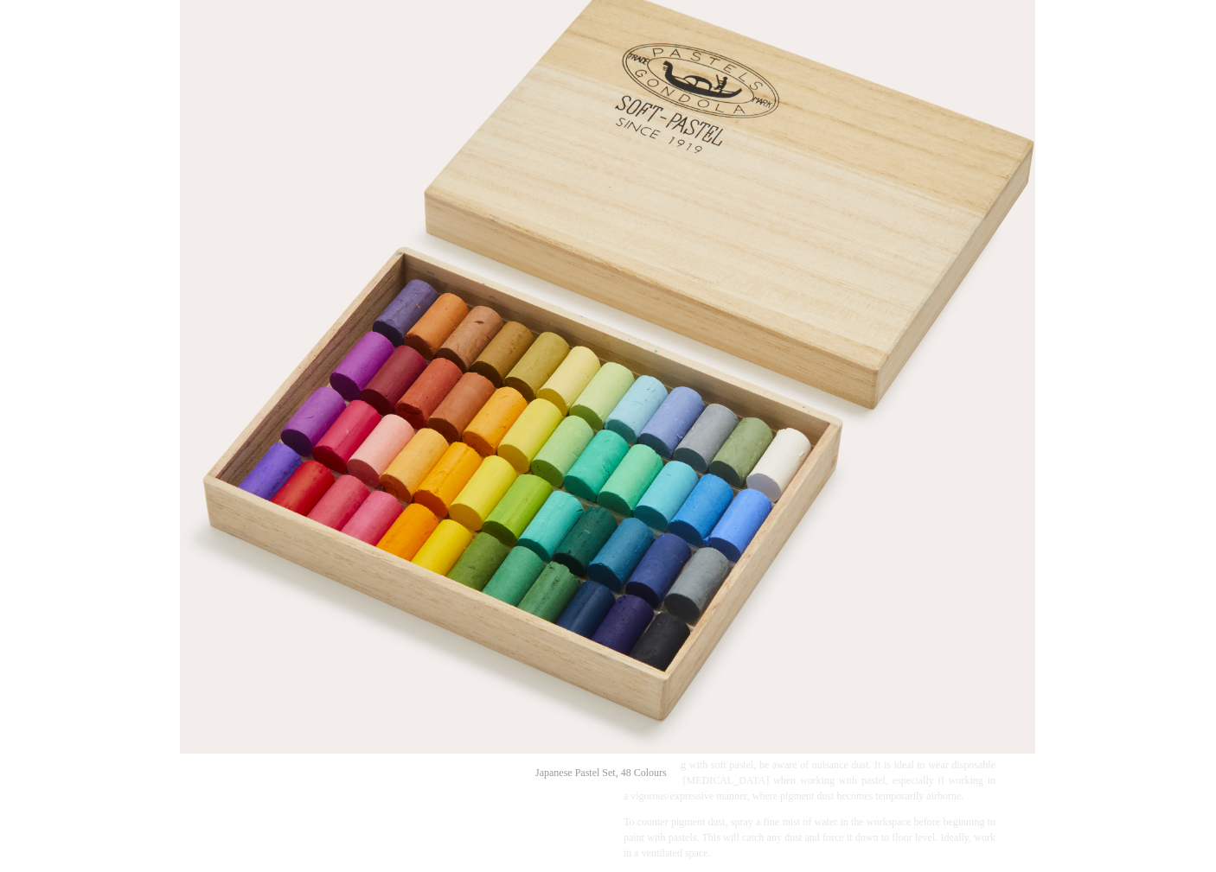
click at [613, 498] on img at bounding box center [607, 369] width 853 height 767
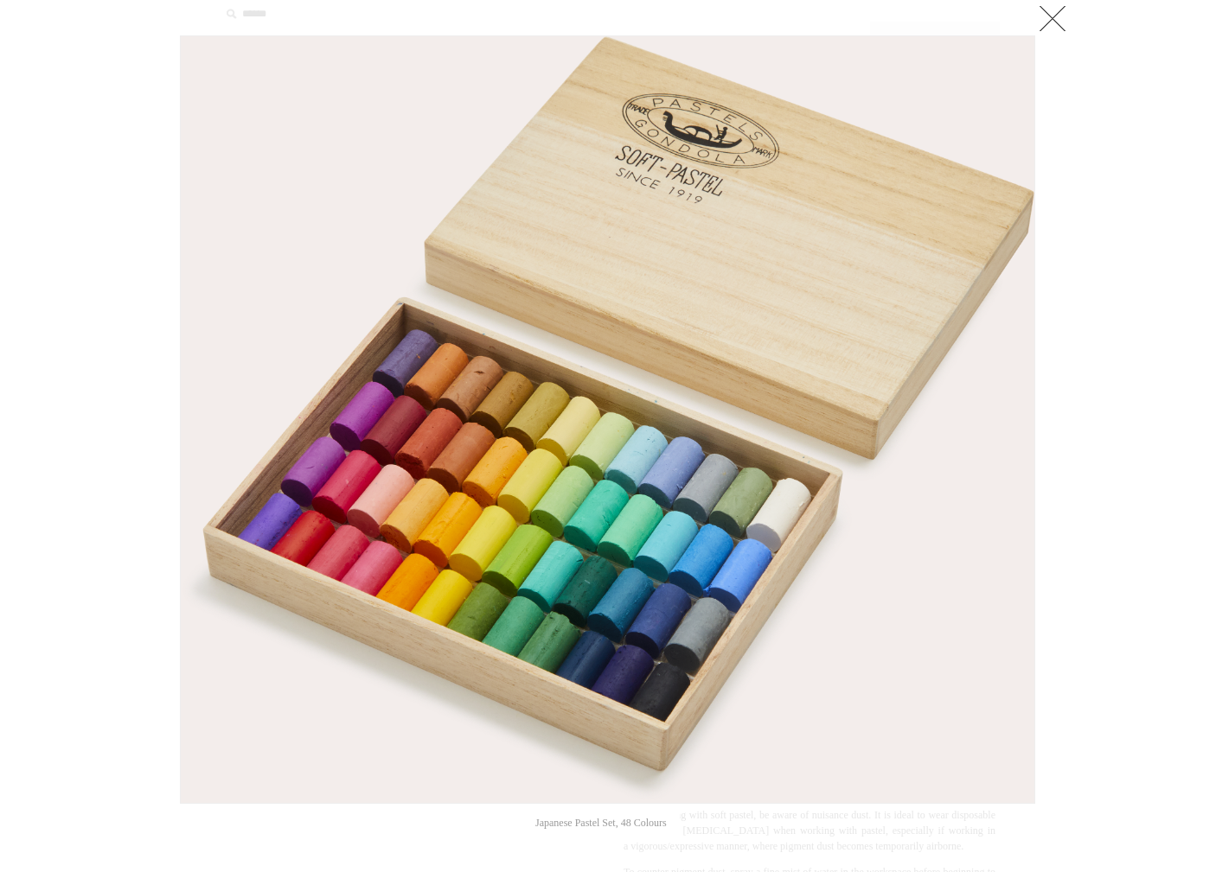
scroll to position [0, 0]
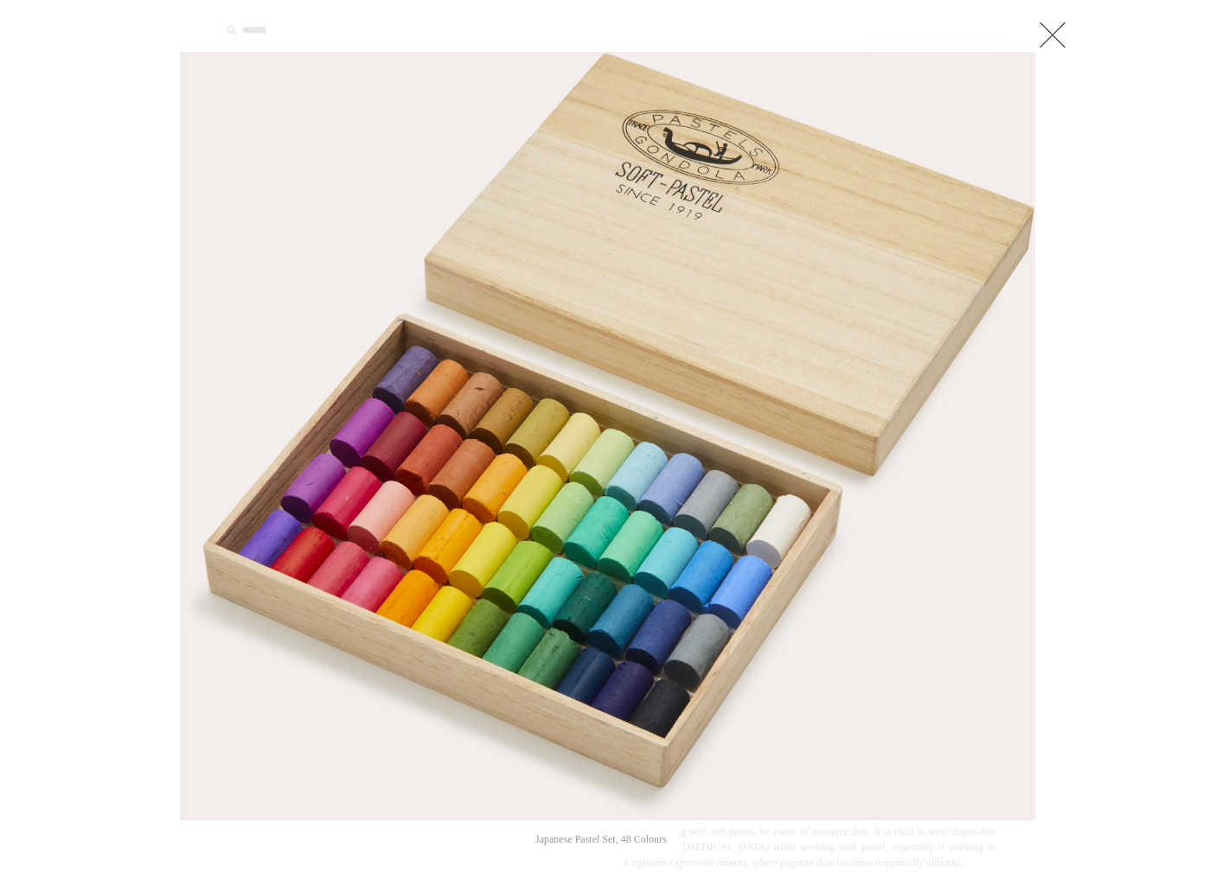
click at [1061, 35] on link at bounding box center [1052, 34] width 35 height 35
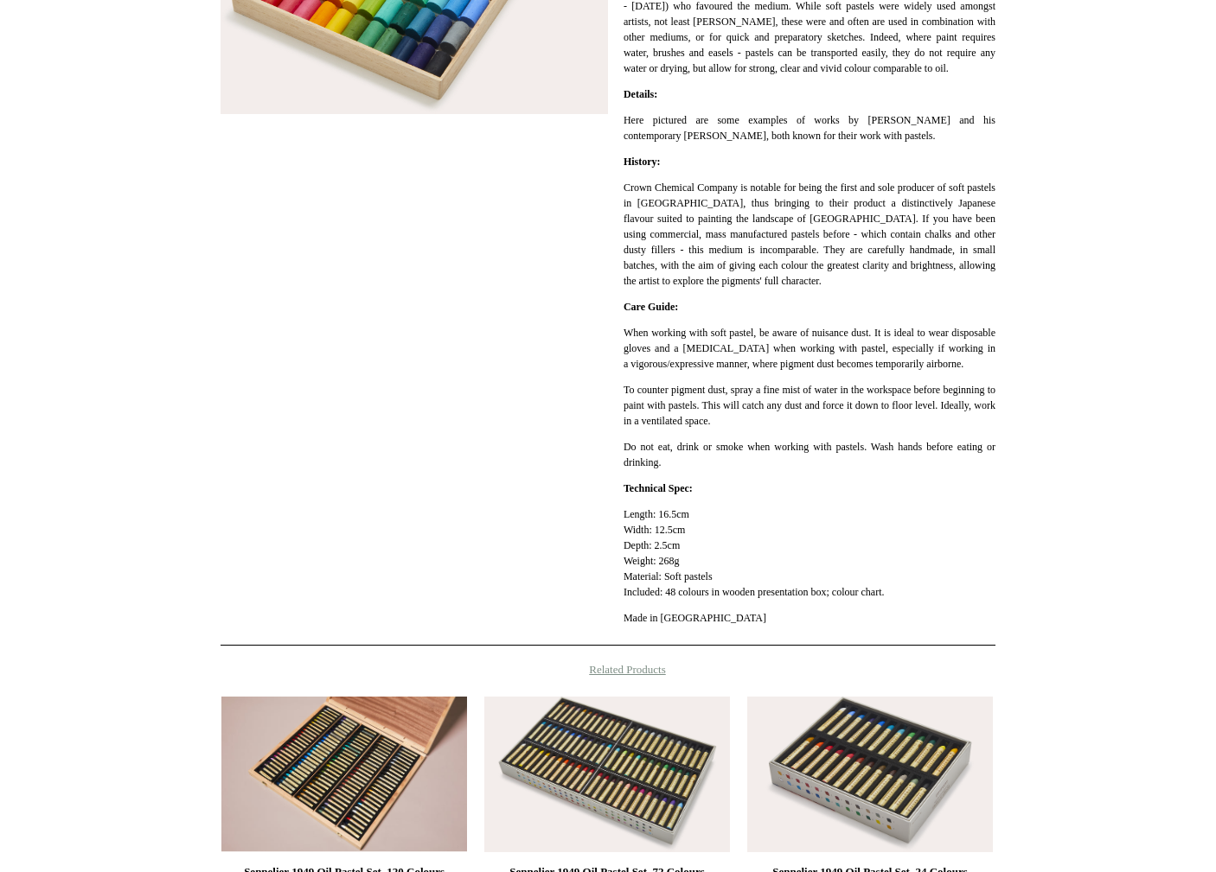
scroll to position [836, 0]
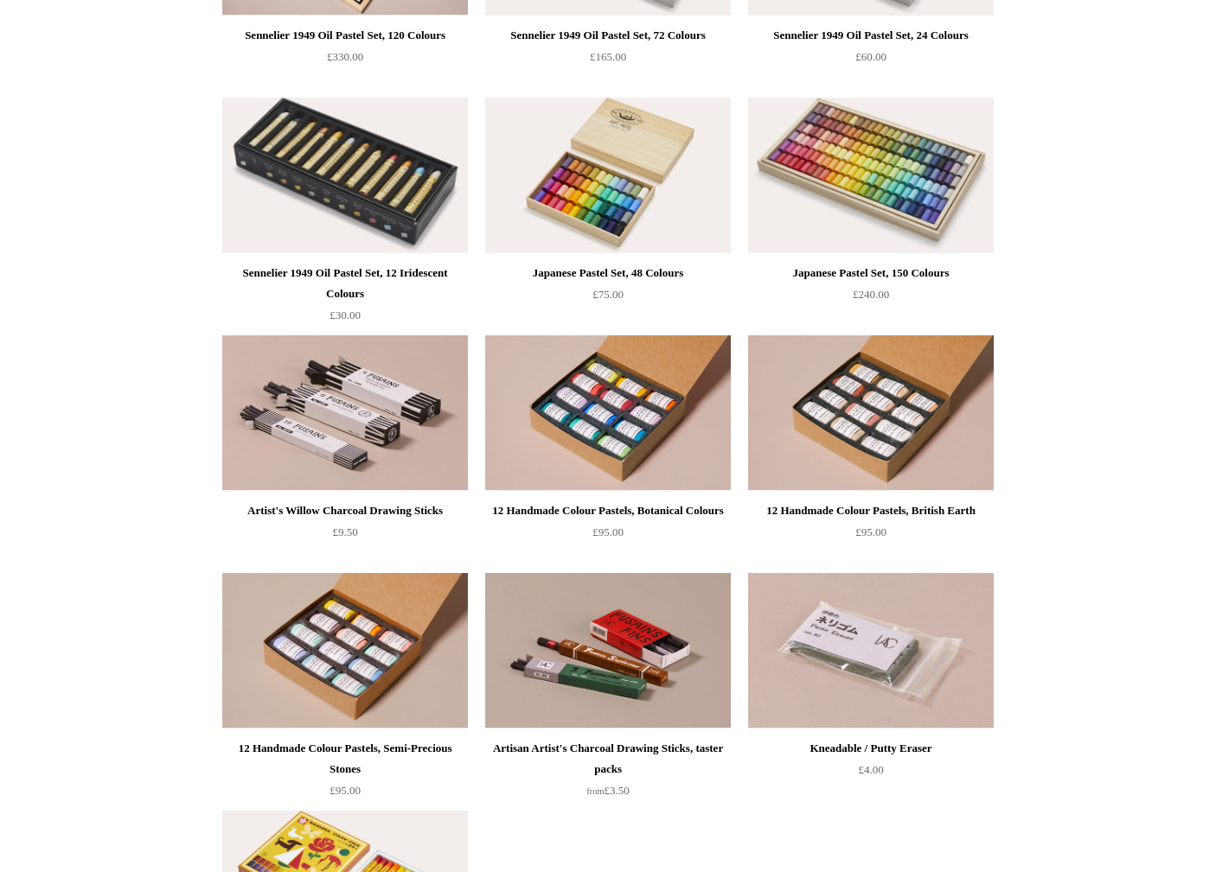
scroll to position [377, 0]
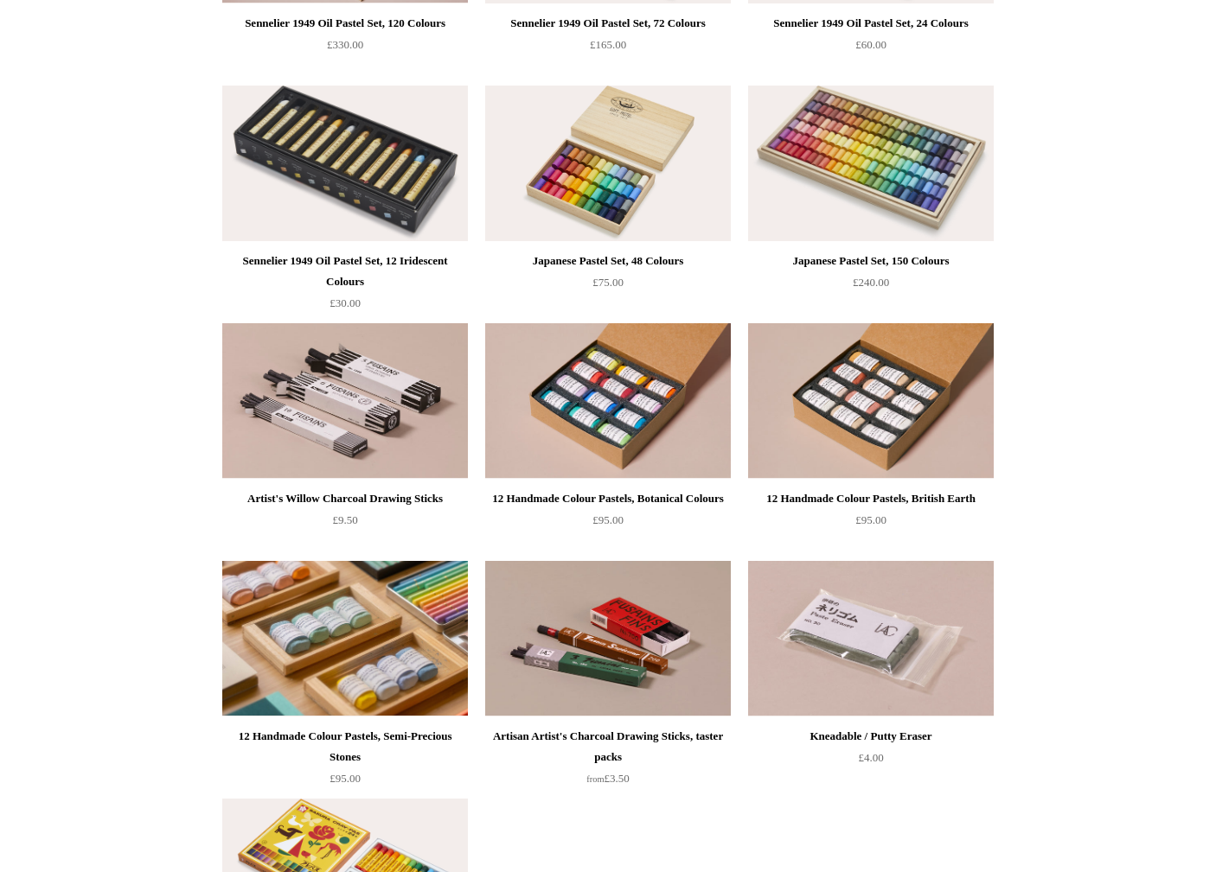
click at [299, 648] on img at bounding box center [345, 639] width 246 height 156
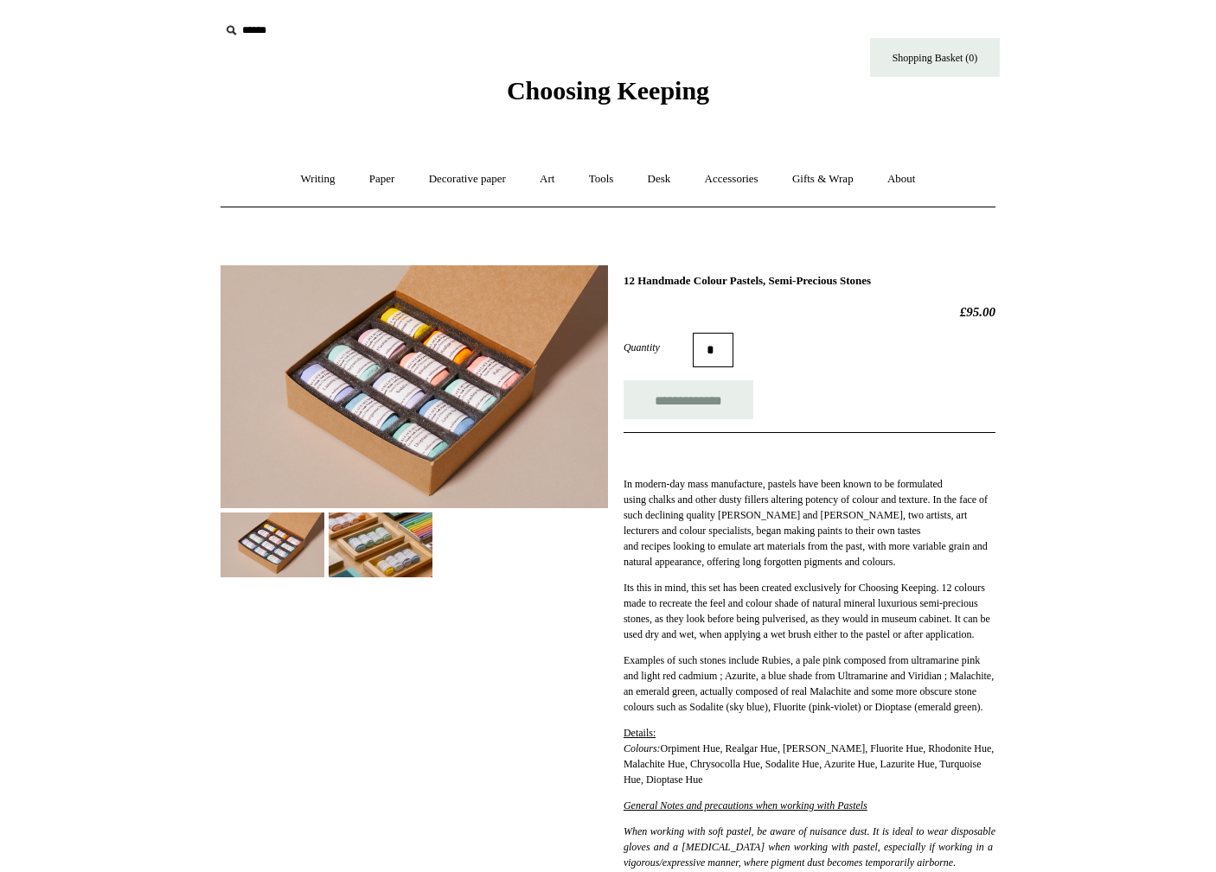
click at [415, 384] on img at bounding box center [413, 386] width 387 height 243
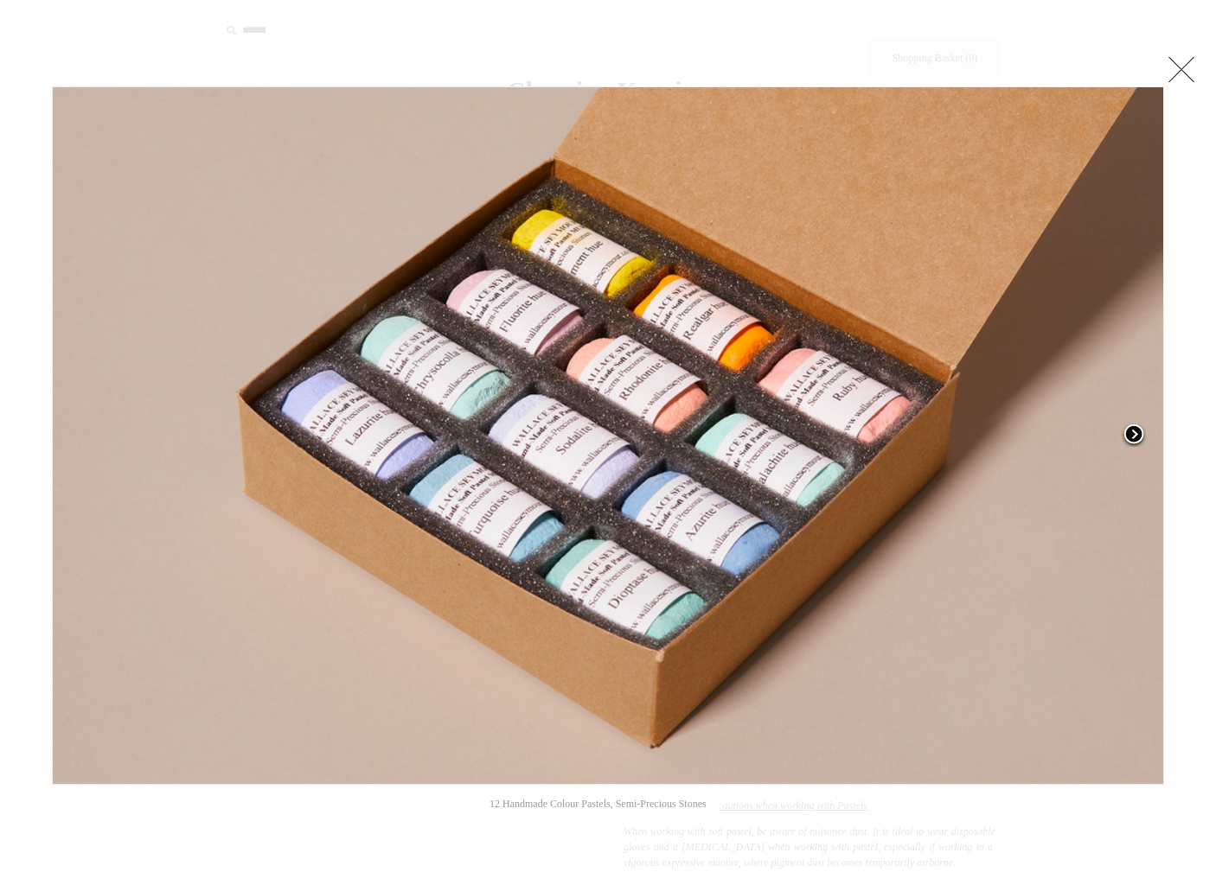
click at [1140, 434] on span at bounding box center [1133, 436] width 26 height 26
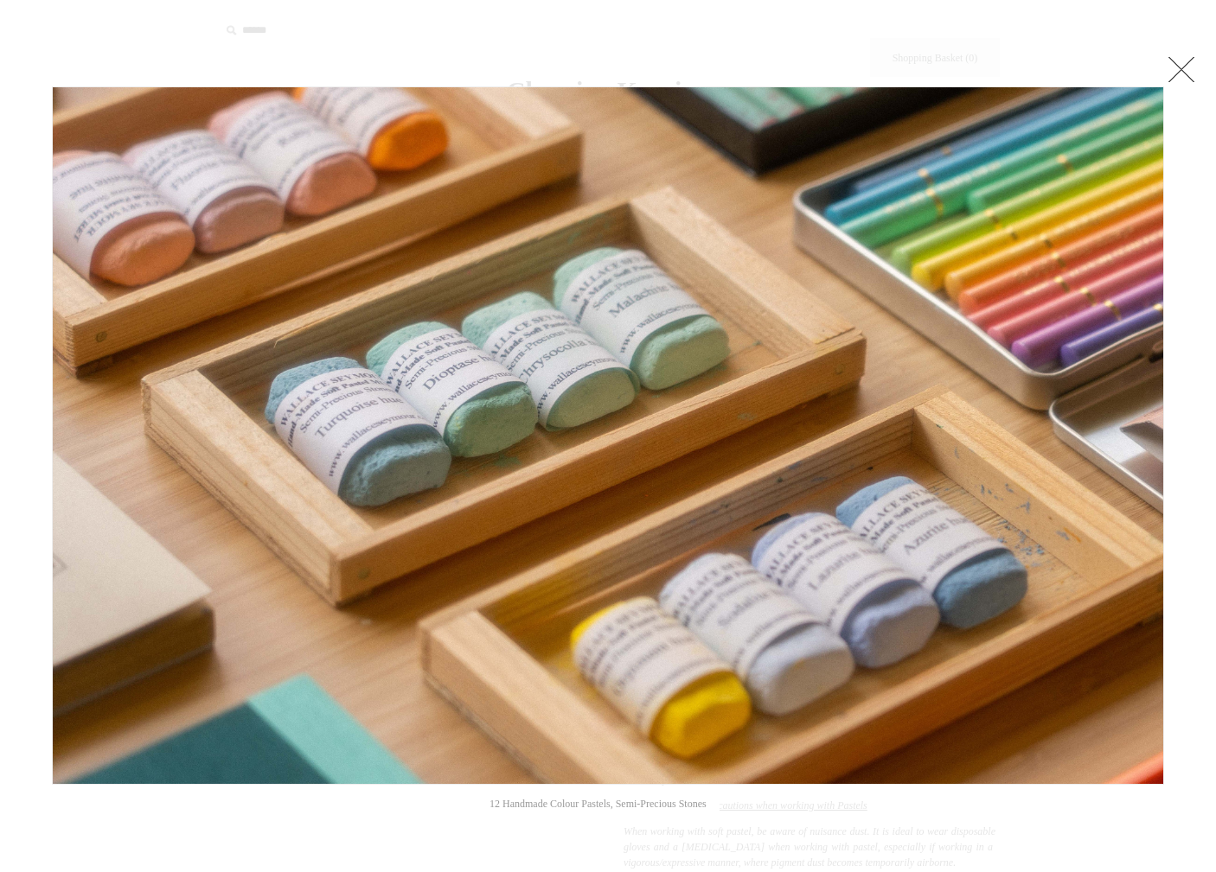
click at [1184, 62] on link at bounding box center [1181, 69] width 35 height 35
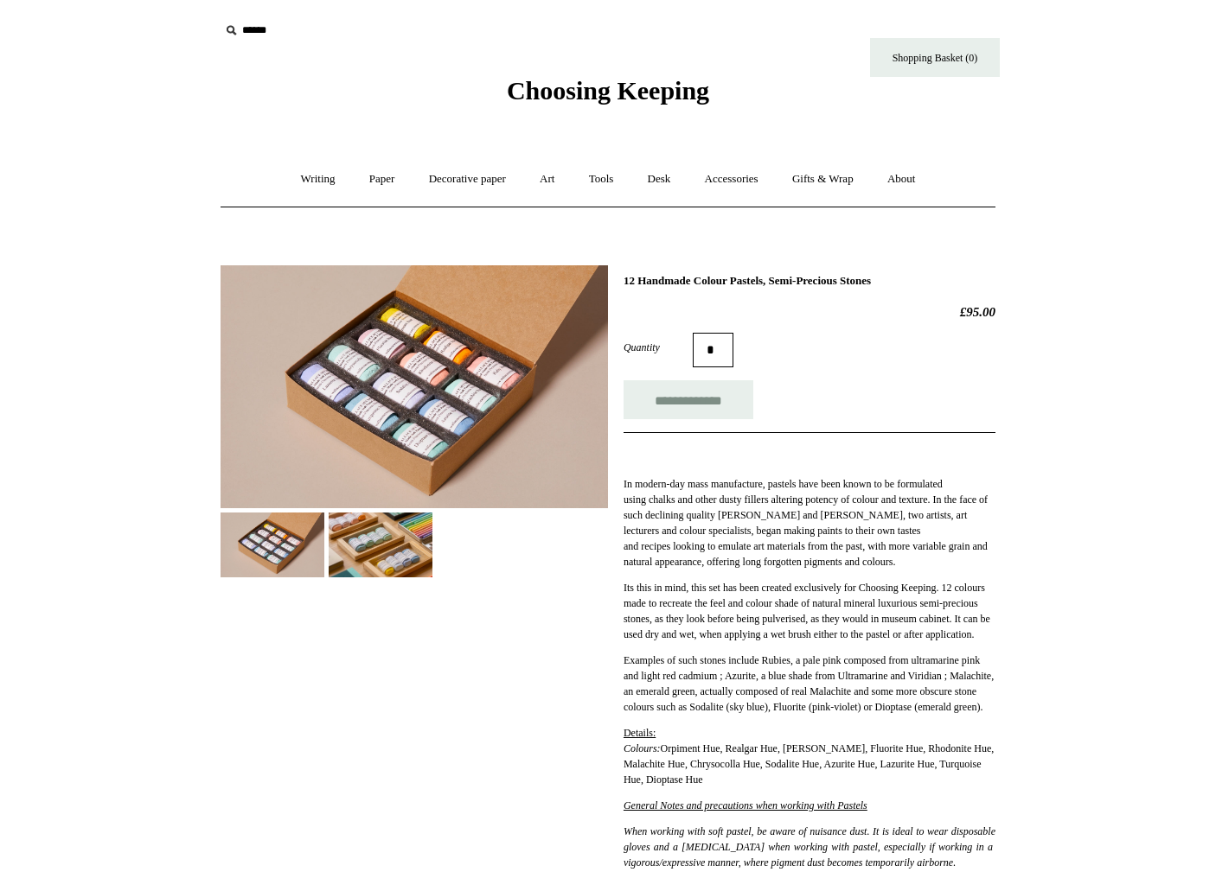
click at [401, 409] on img at bounding box center [413, 386] width 387 height 243
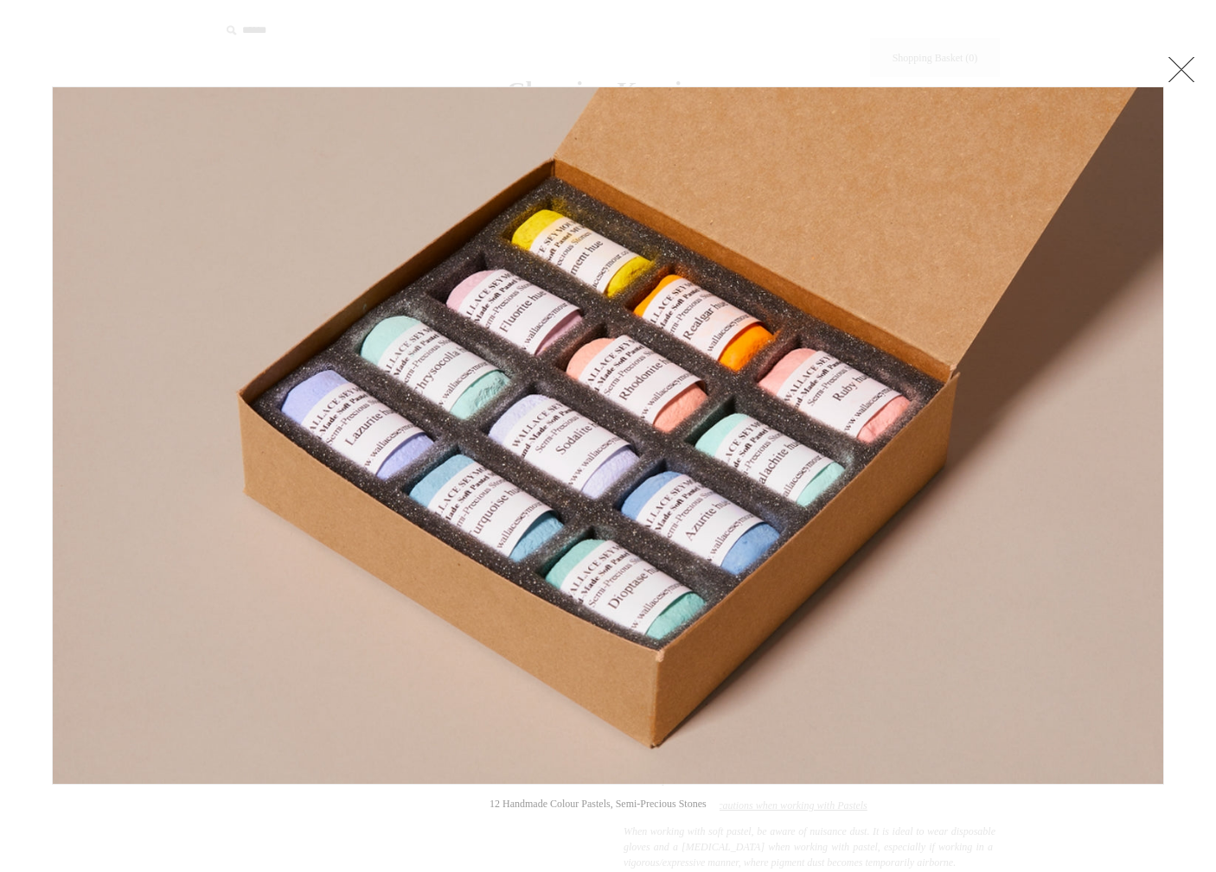
click at [1186, 72] on link at bounding box center [1181, 69] width 35 height 35
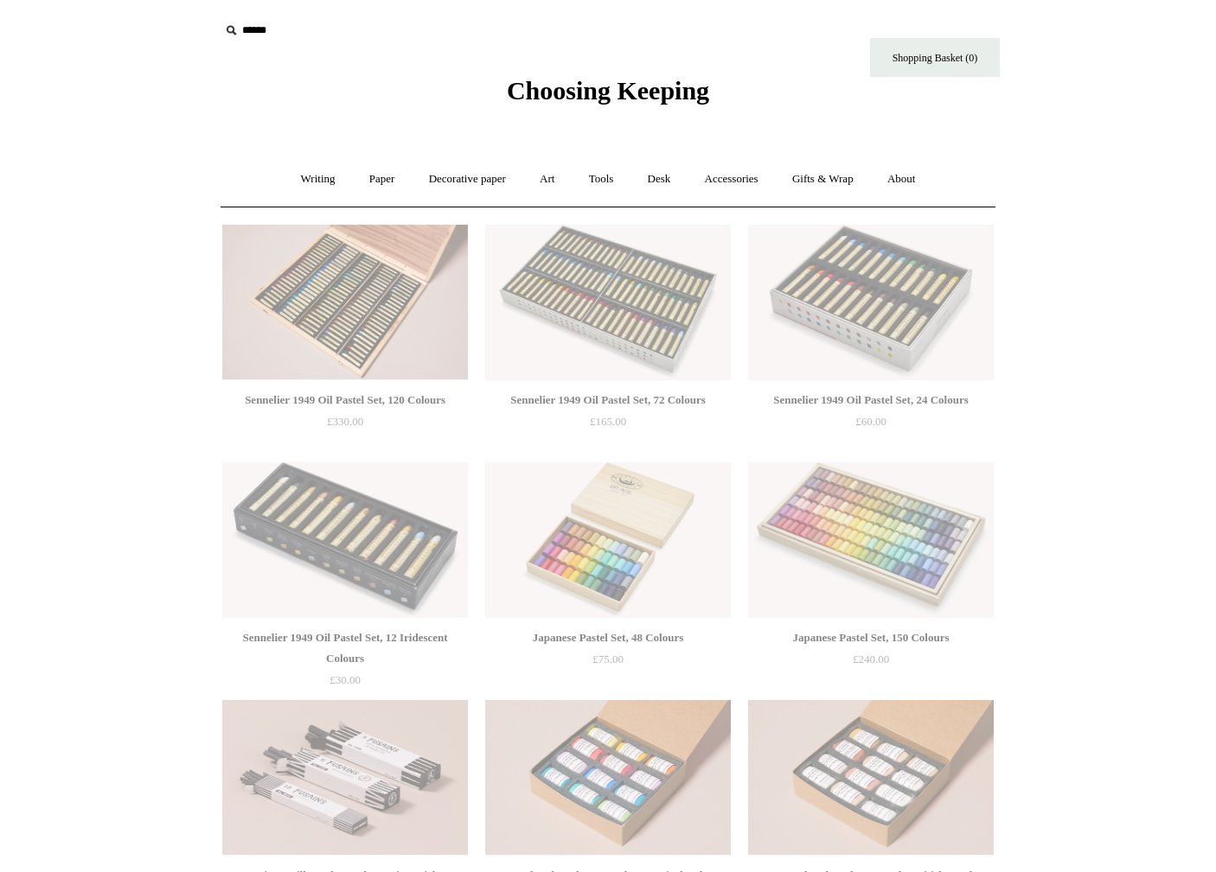
scroll to position [377, 0]
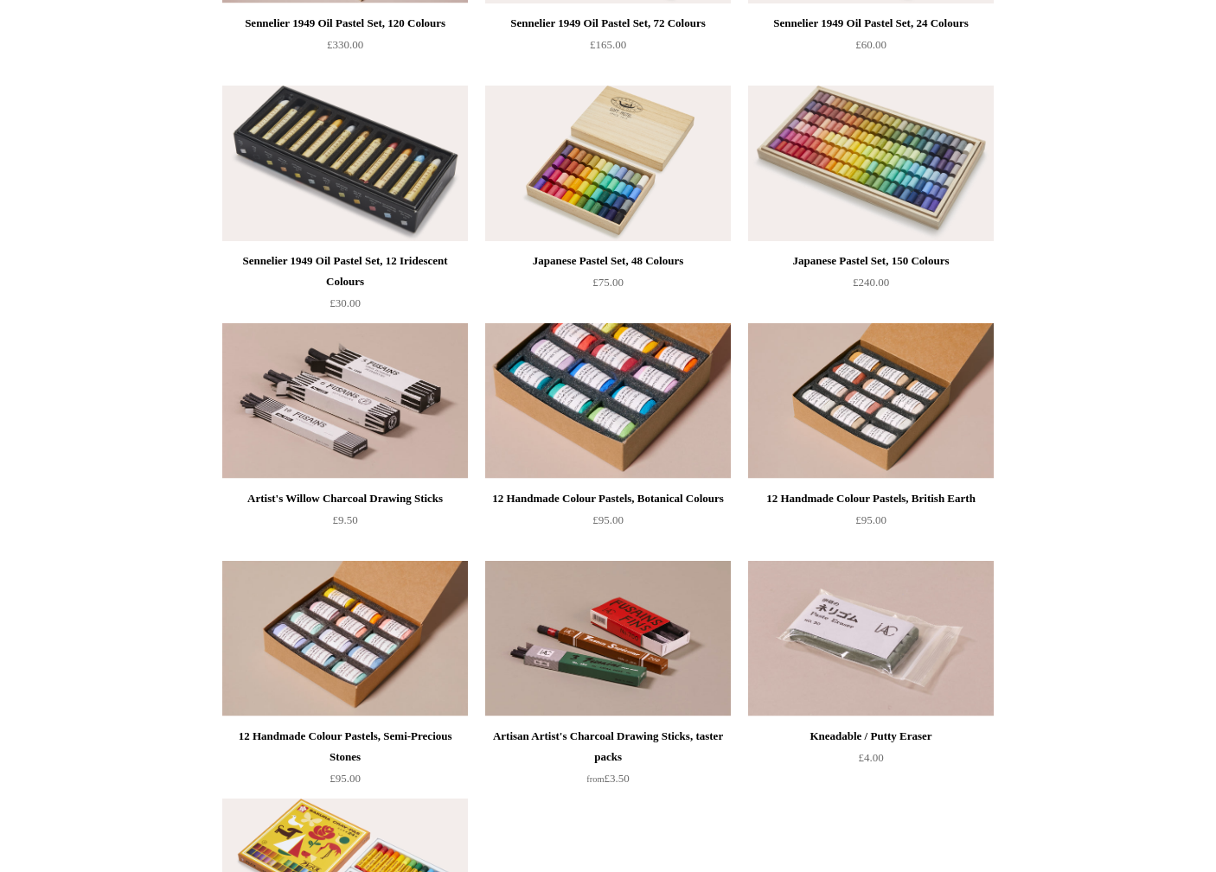
click at [645, 419] on img at bounding box center [608, 401] width 246 height 156
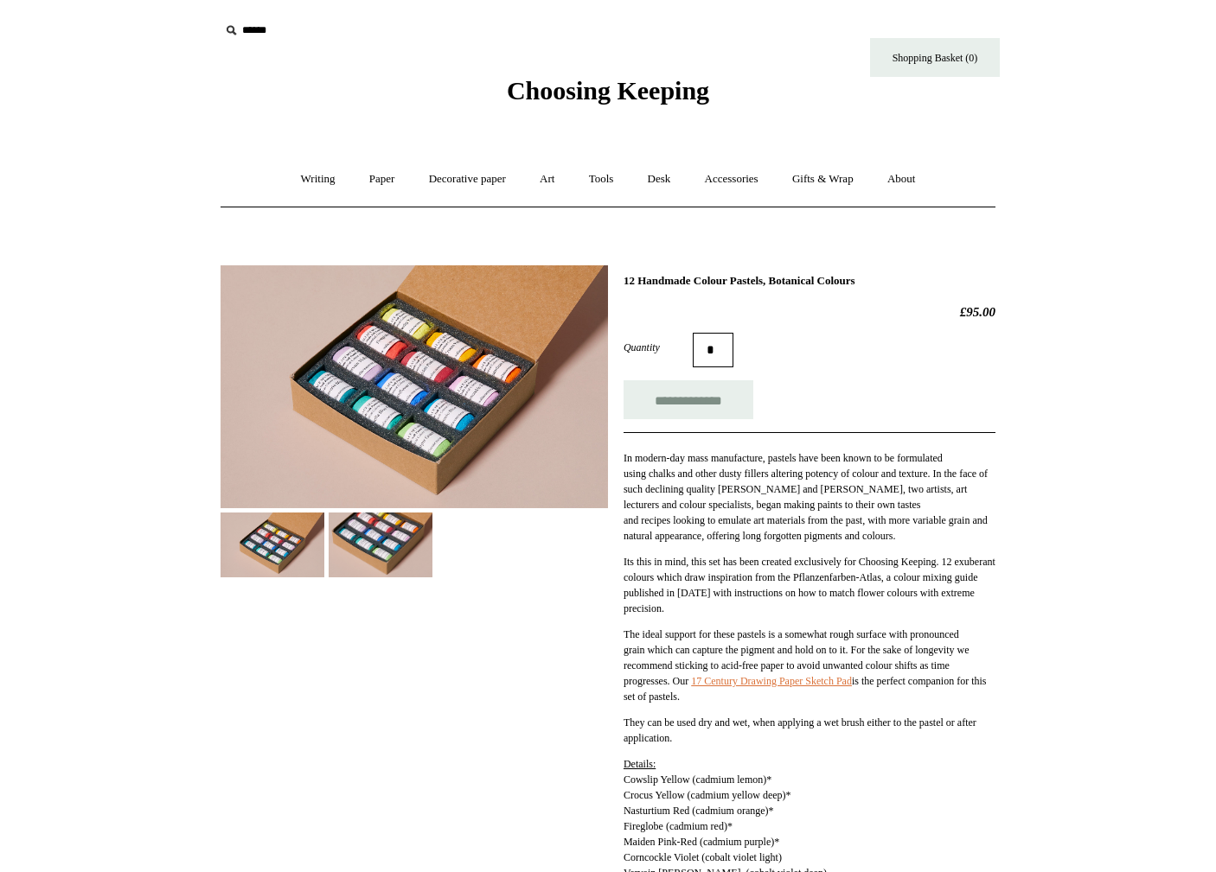
click at [400, 387] on img at bounding box center [413, 386] width 387 height 243
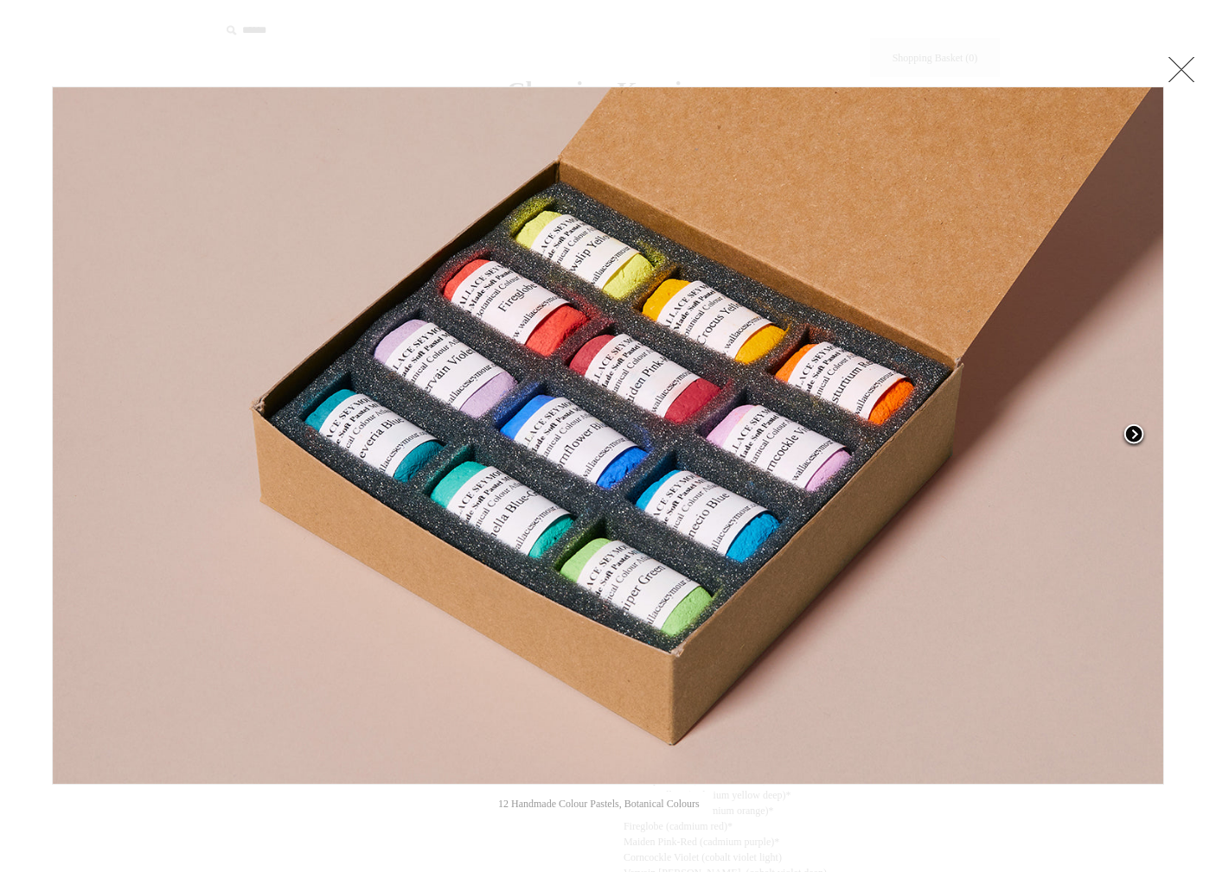
click at [1137, 433] on span at bounding box center [1133, 436] width 26 height 26
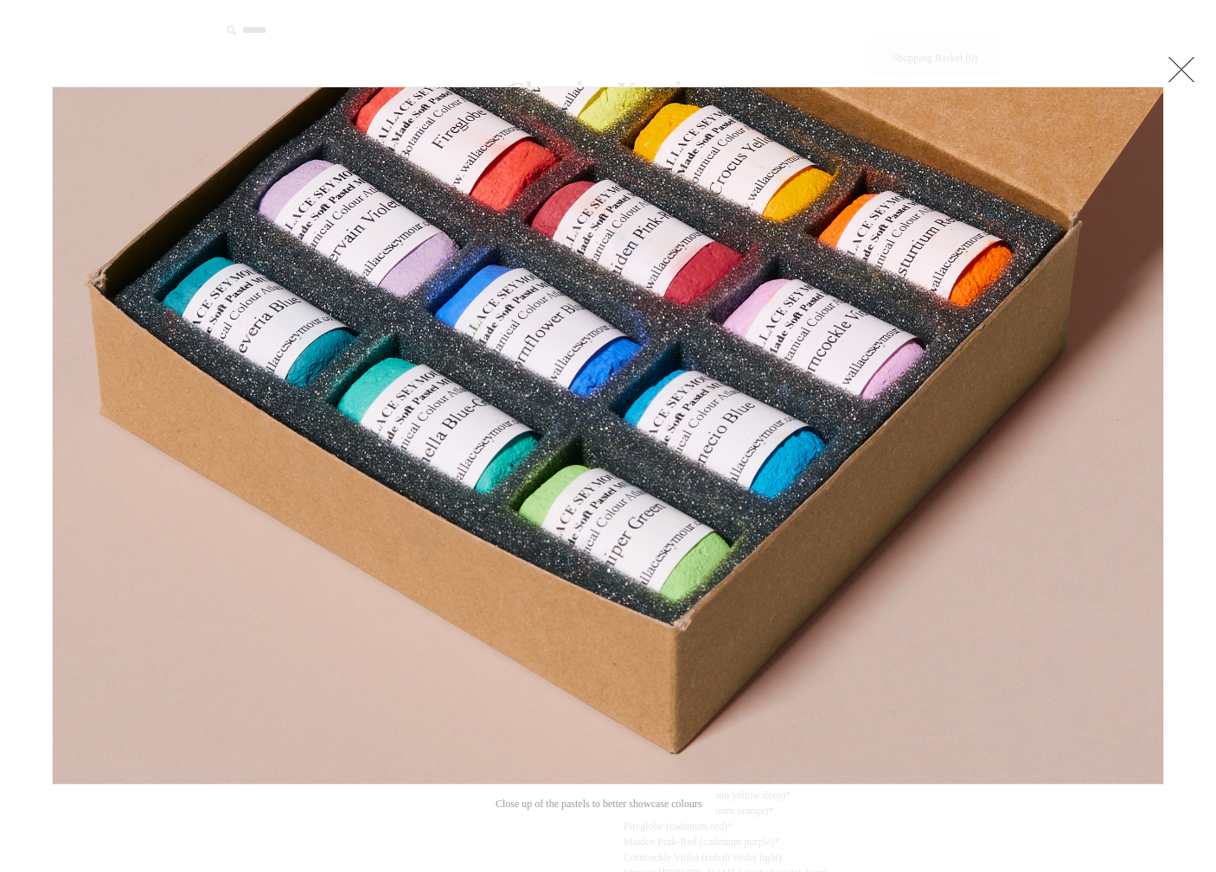
click at [1173, 73] on link at bounding box center [1181, 69] width 35 height 35
